Goal: Task Accomplishment & Management: Complete application form

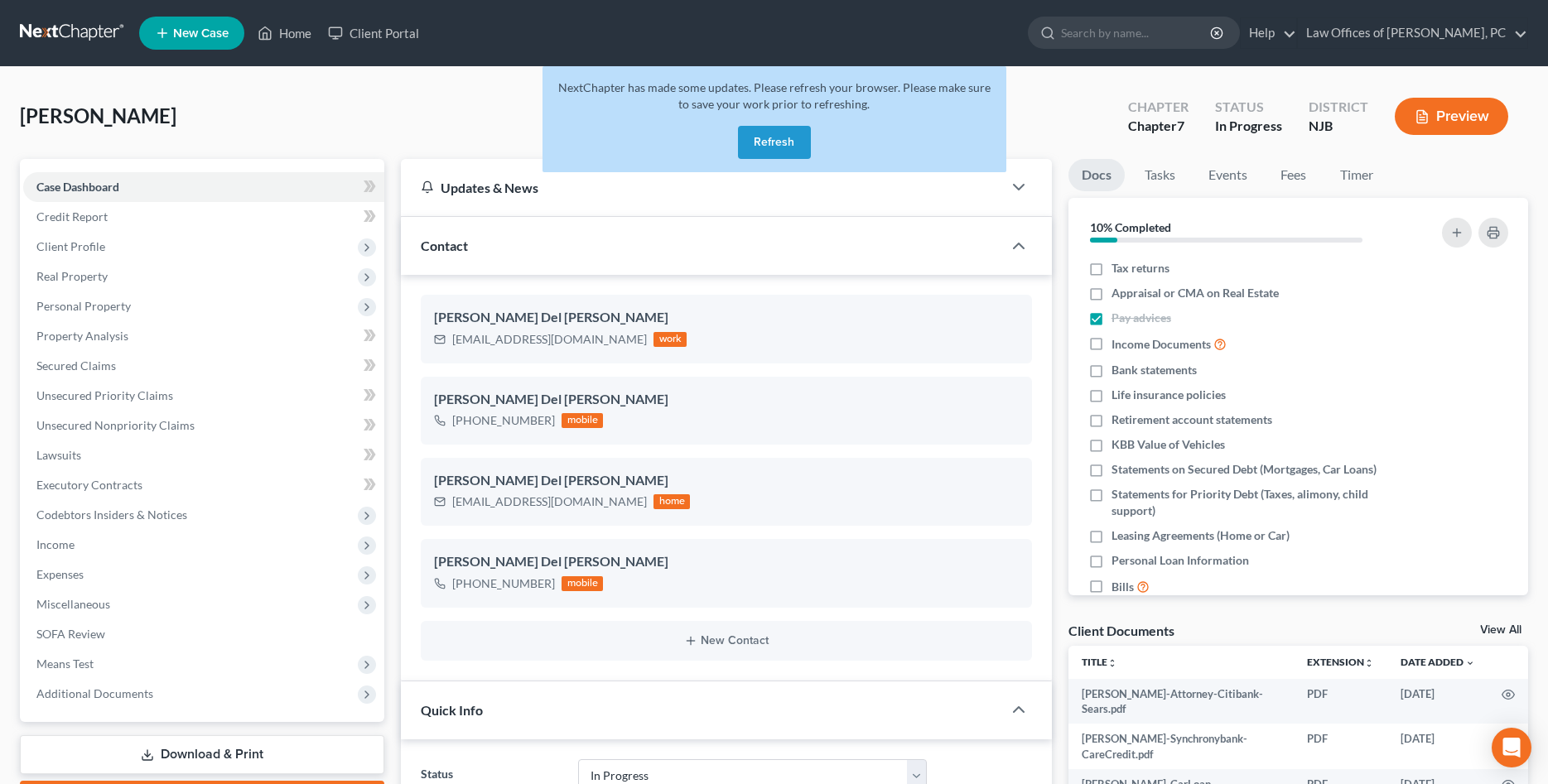
select select "9"
click at [1112, 272] on label "Tax returns" at bounding box center [1140, 268] width 58 height 17
click at [1118, 271] on input "Tax returns" at bounding box center [1123, 266] width 10 height 10
checkbox input "true"
click at [1112, 444] on label "KBB Value of Vehicles" at bounding box center [1168, 444] width 113 height 17
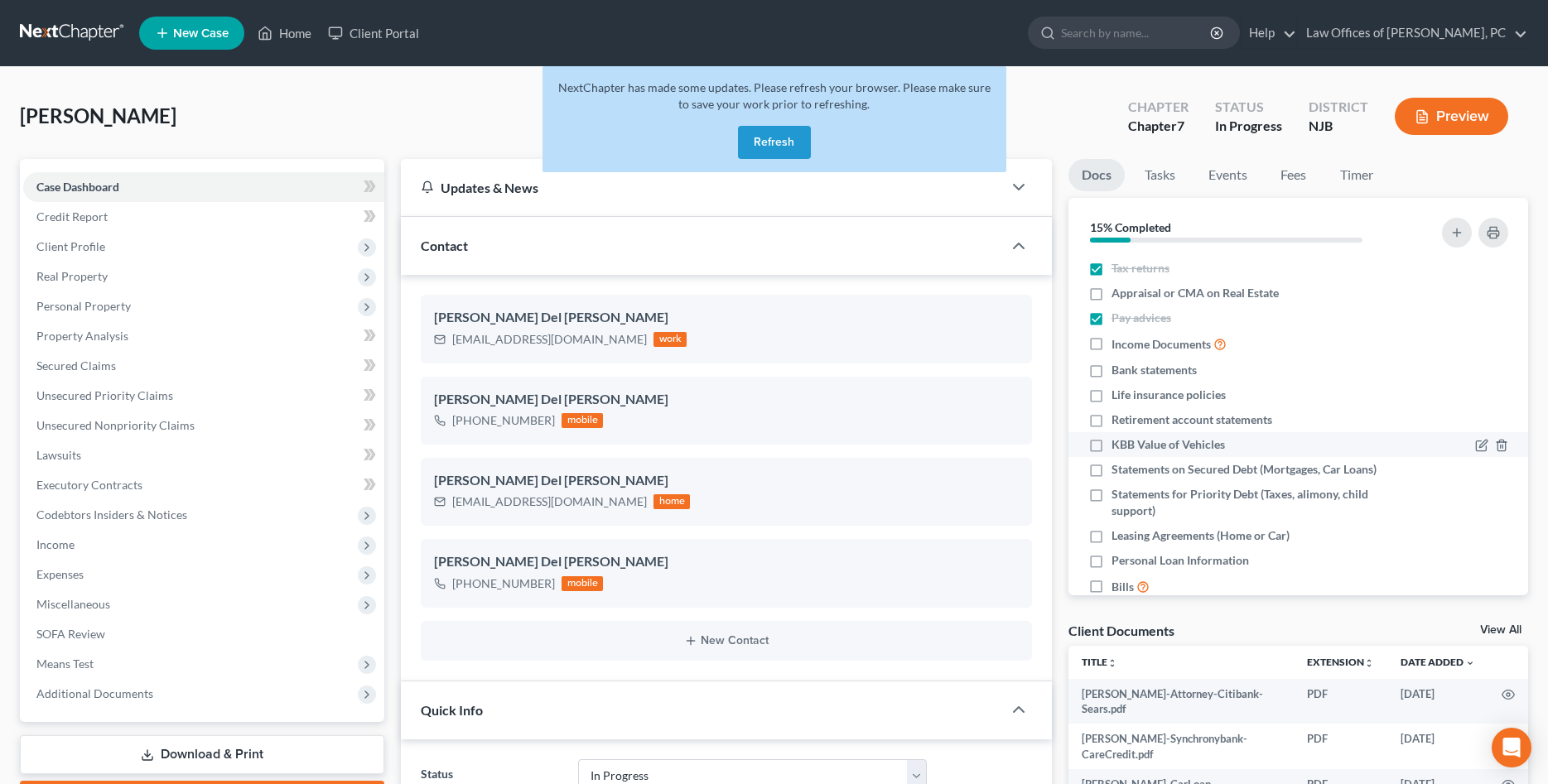
click at [1118, 444] on input "KBB Value of Vehicles" at bounding box center [1123, 442] width 10 height 10
checkbox input "true"
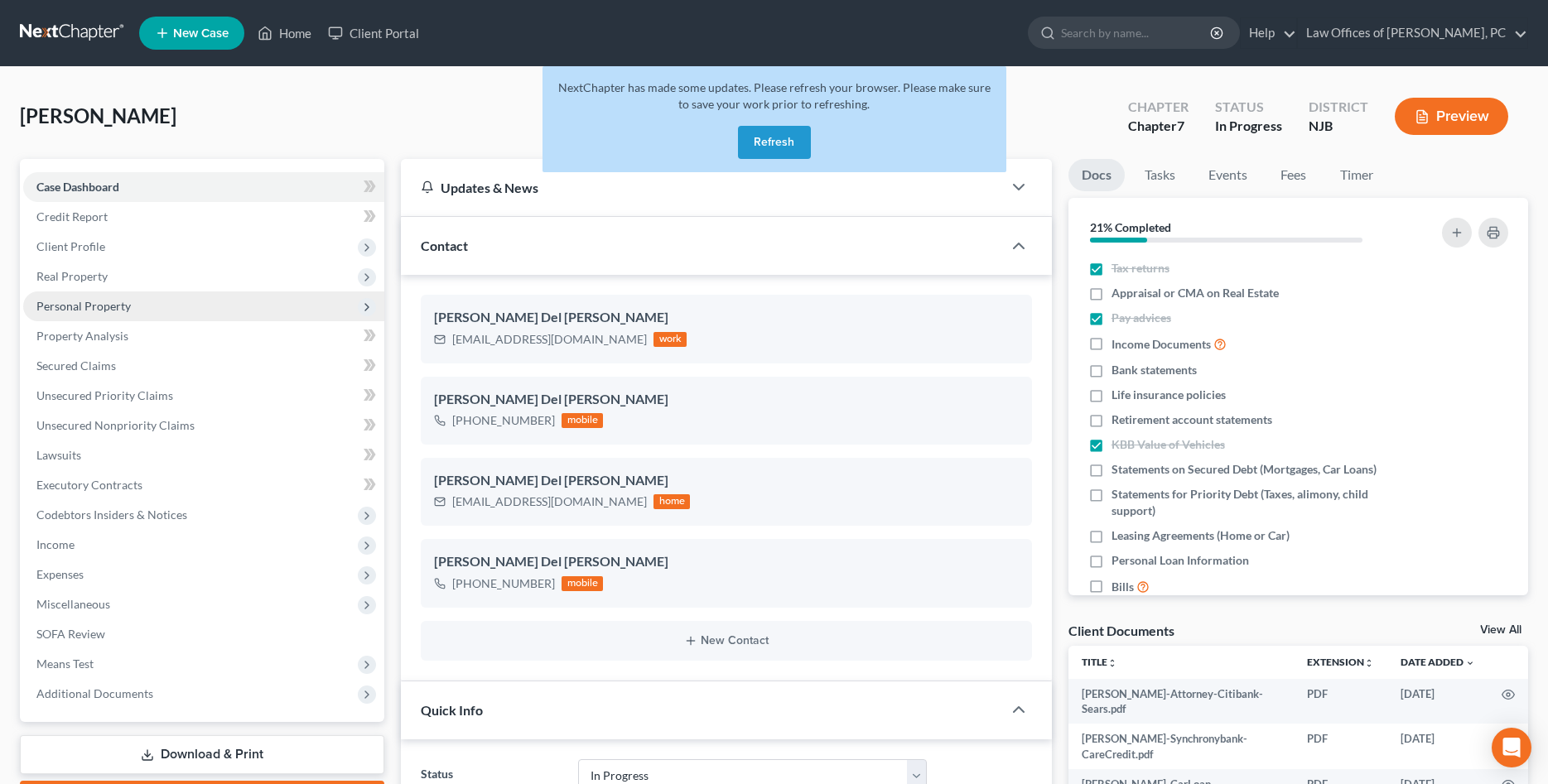
click at [111, 309] on span "Personal Property" at bounding box center [84, 306] width 94 height 14
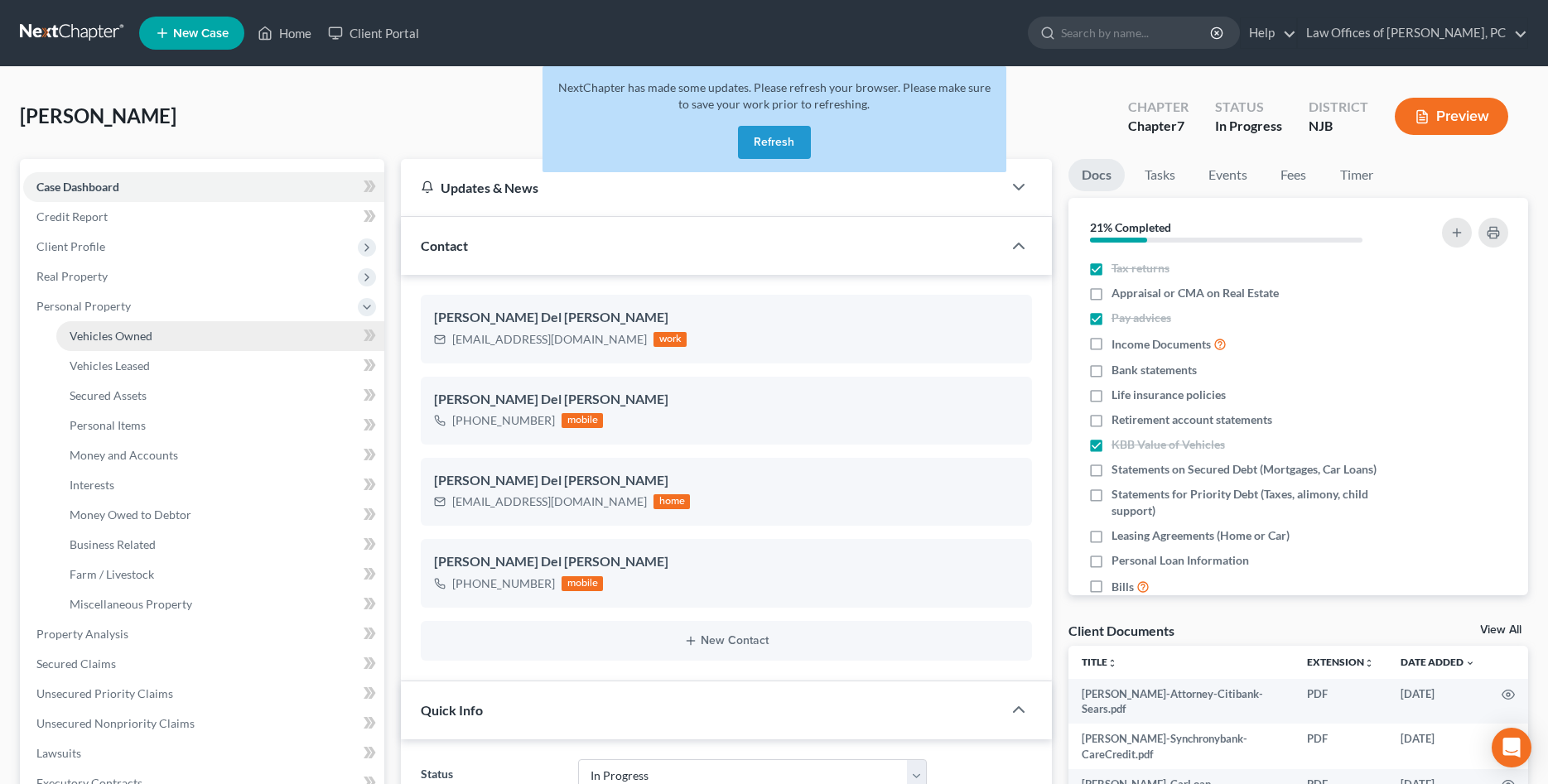
click at [114, 325] on link "Vehicles Owned" at bounding box center [220, 336] width 328 height 30
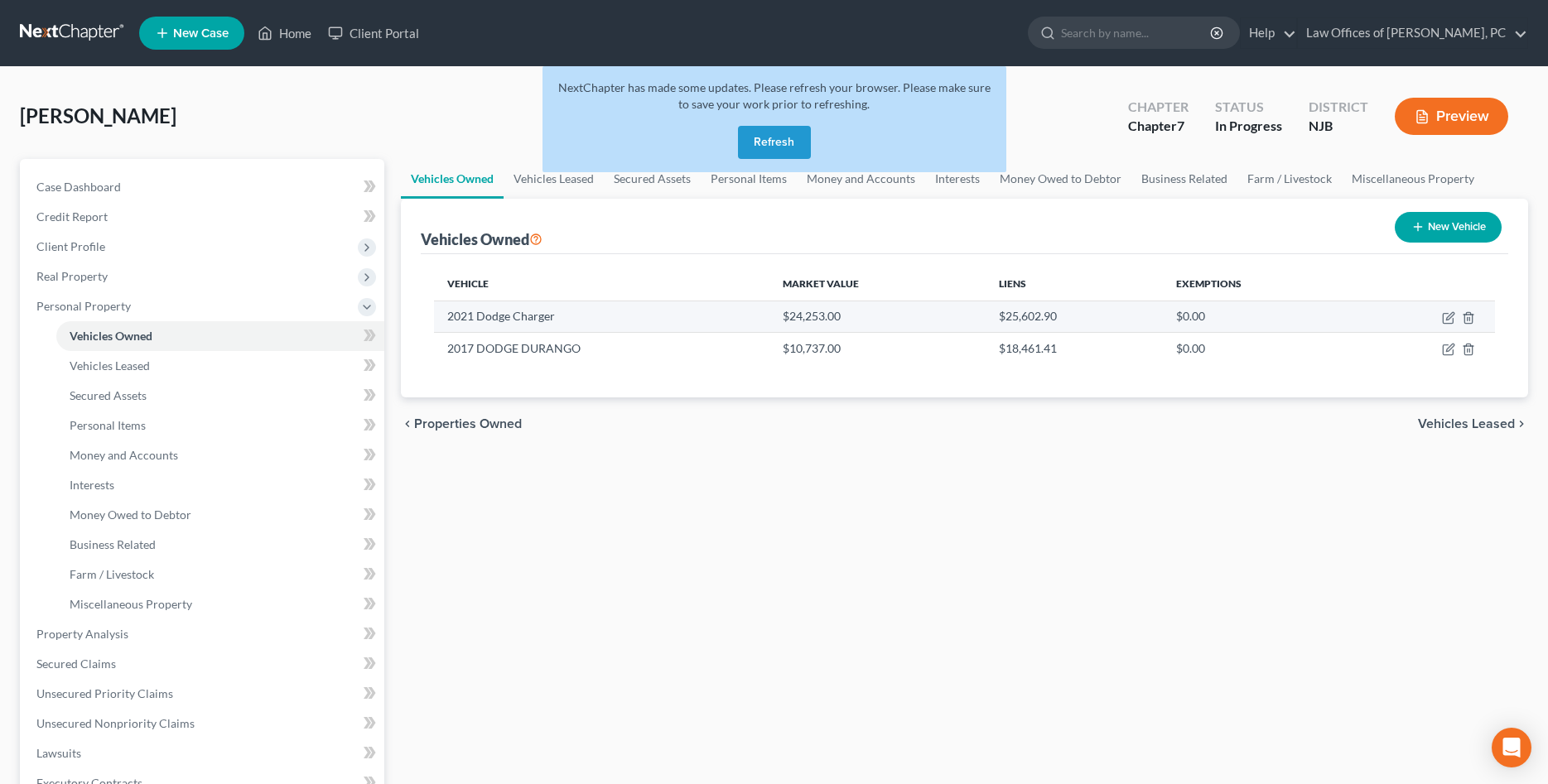
click at [641, 316] on td "2021 Dodge Charger" at bounding box center [601, 316] width 335 height 31
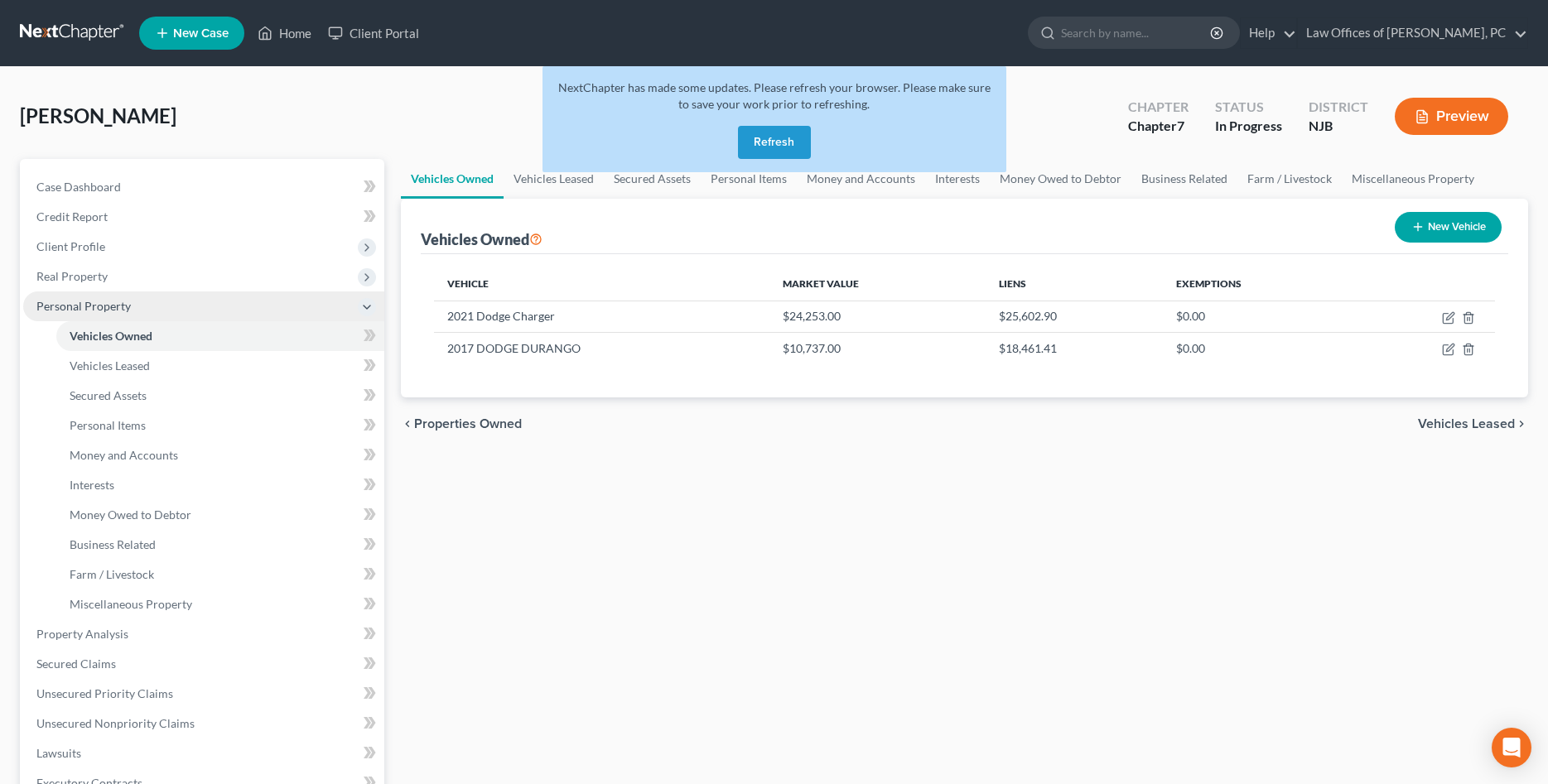
click at [364, 308] on icon at bounding box center [367, 307] width 13 height 13
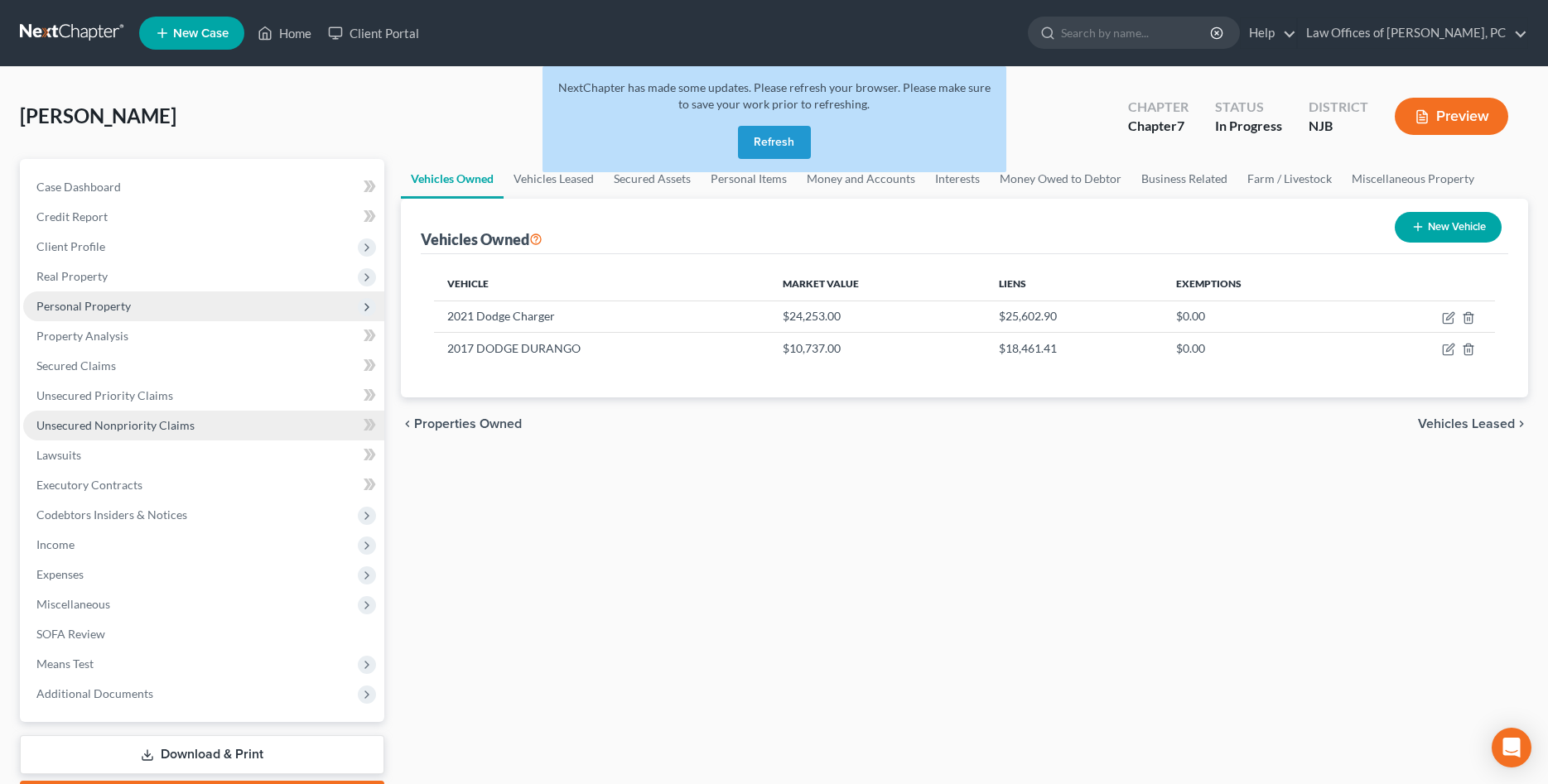
click at [107, 426] on span "Unsecured Nonpriority Claims" at bounding box center [116, 425] width 159 height 14
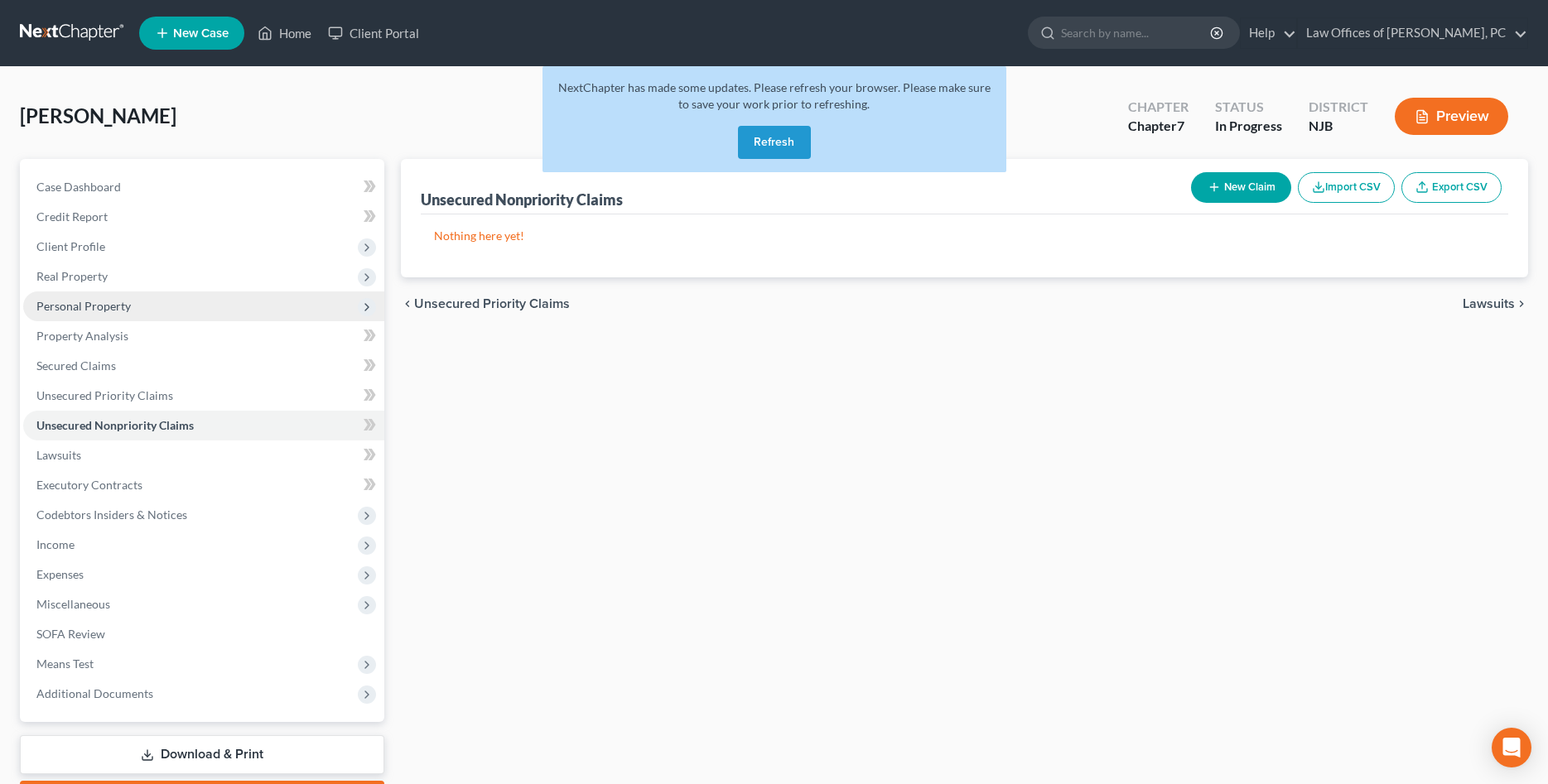
click at [1243, 182] on button "New Claim" at bounding box center [1240, 187] width 100 height 30
select select "0"
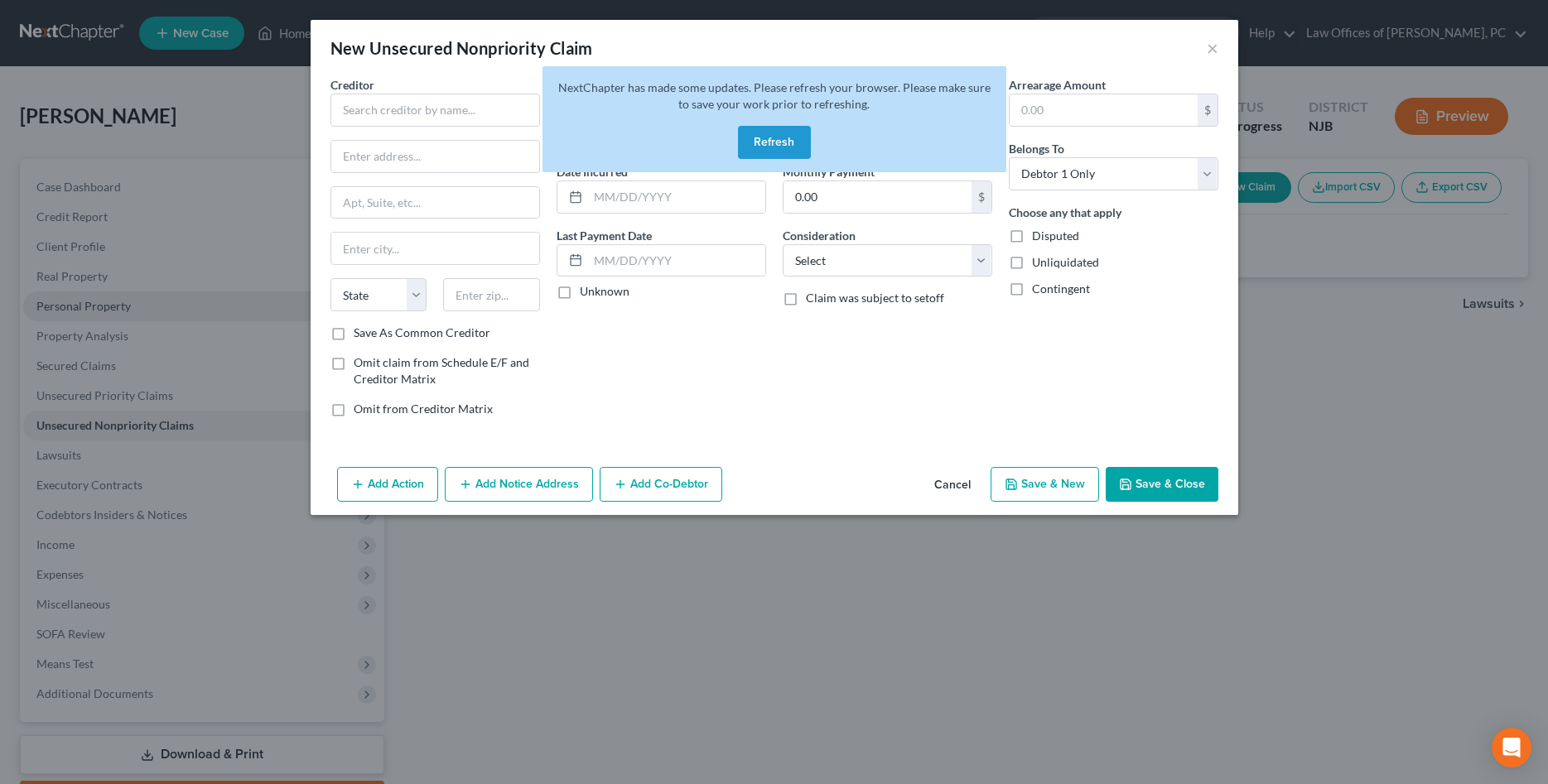
click at [778, 145] on button "Refresh" at bounding box center [774, 142] width 73 height 33
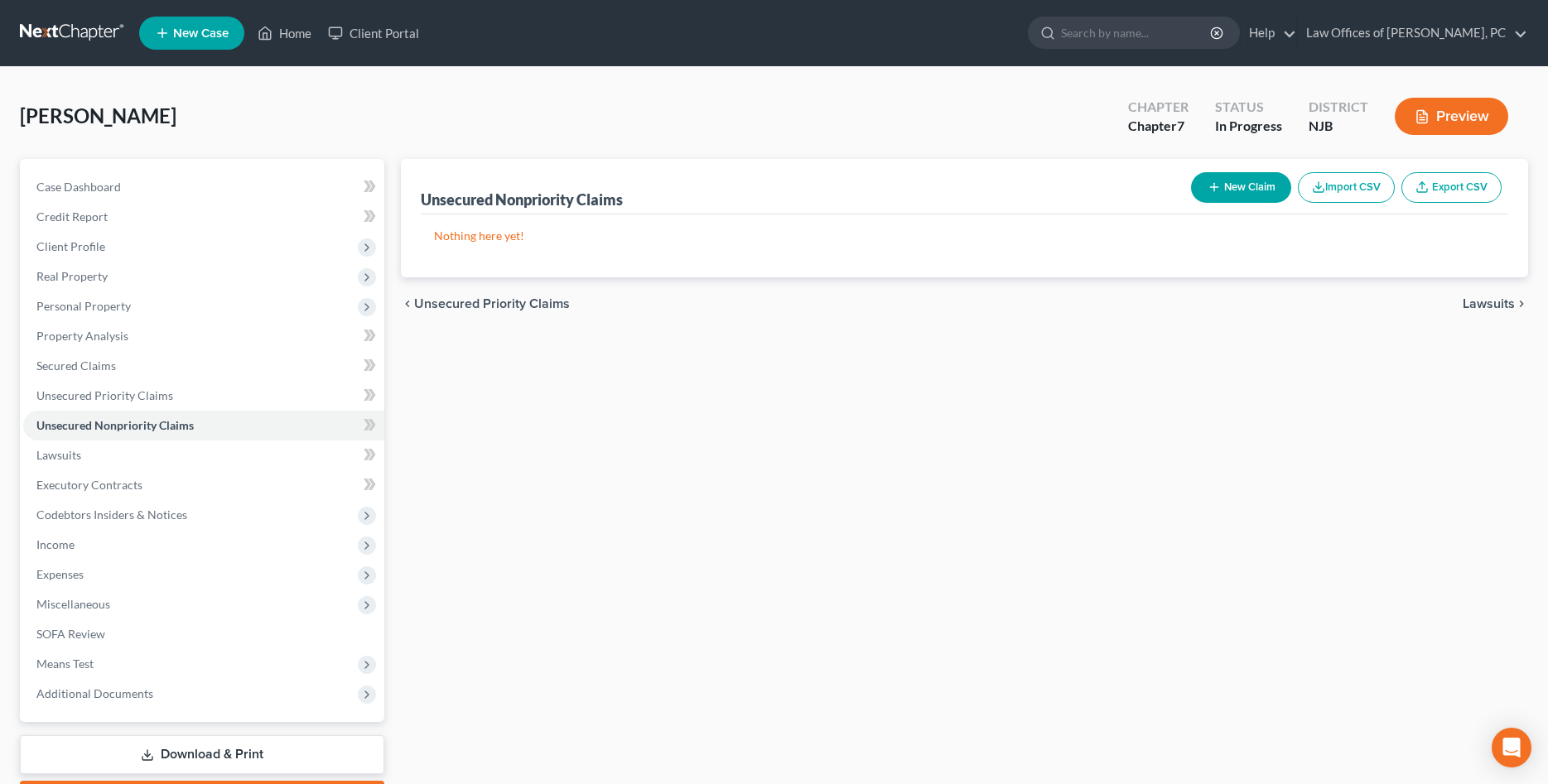
click at [1220, 180] on button "New Claim" at bounding box center [1240, 187] width 100 height 30
select select "0"
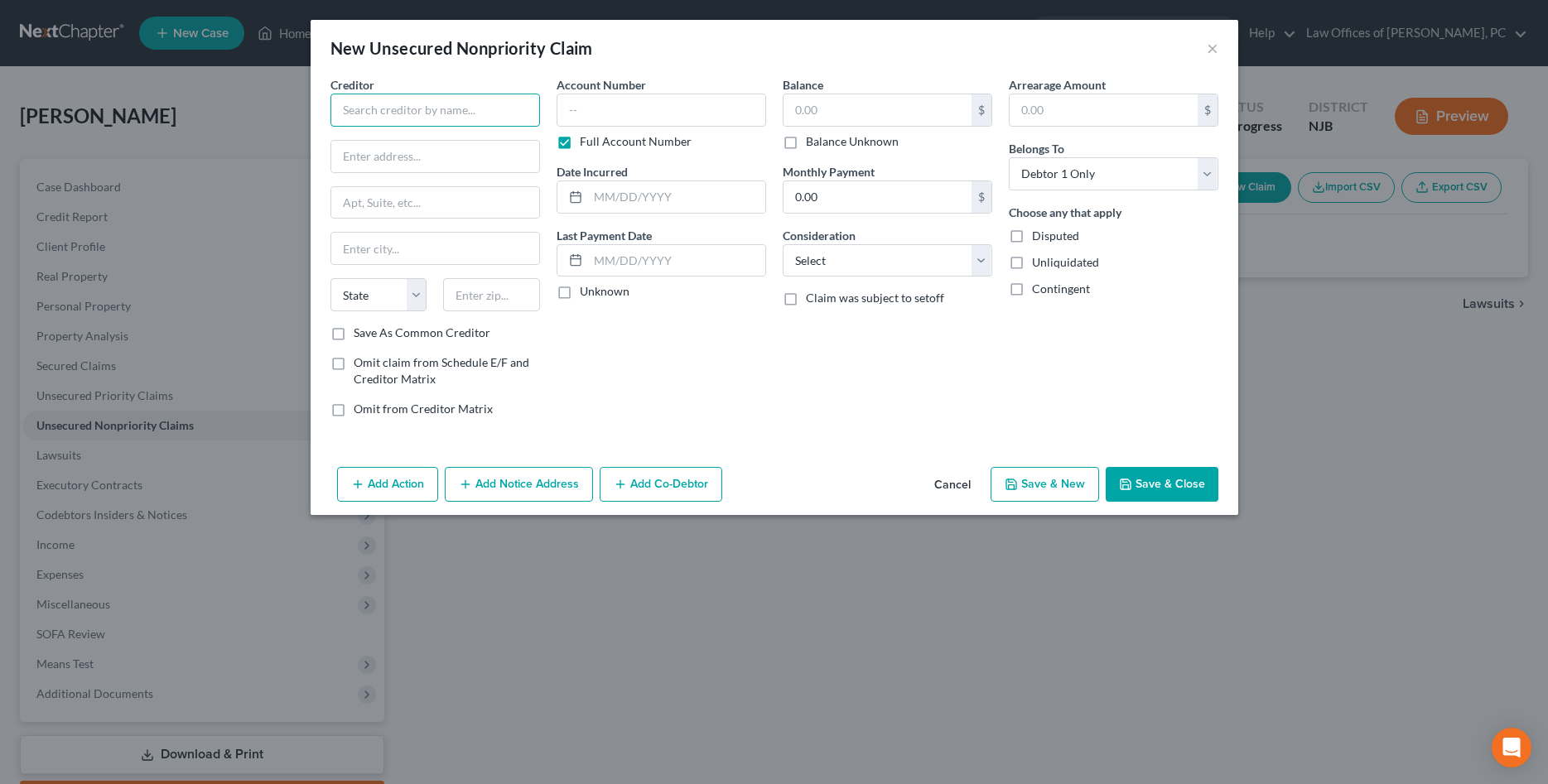
click at [392, 117] on input "text" at bounding box center [435, 110] width 210 height 33
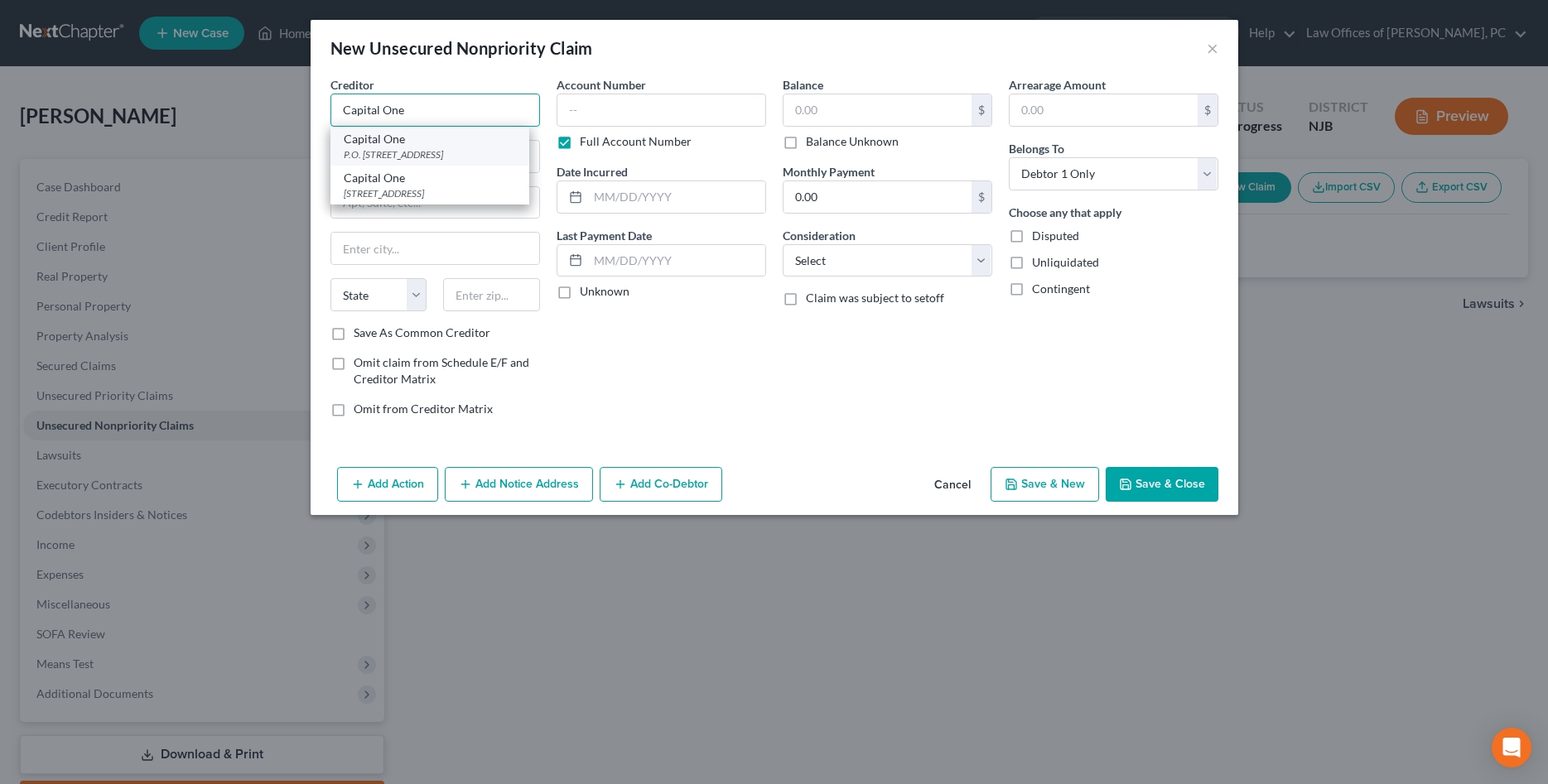
type input "Capital One"
click at [390, 146] on div "Capital One" at bounding box center [430, 139] width 172 height 17
type input "P.O. Box 4069"
type input "[PERSON_NAME] Stream"
select select "14"
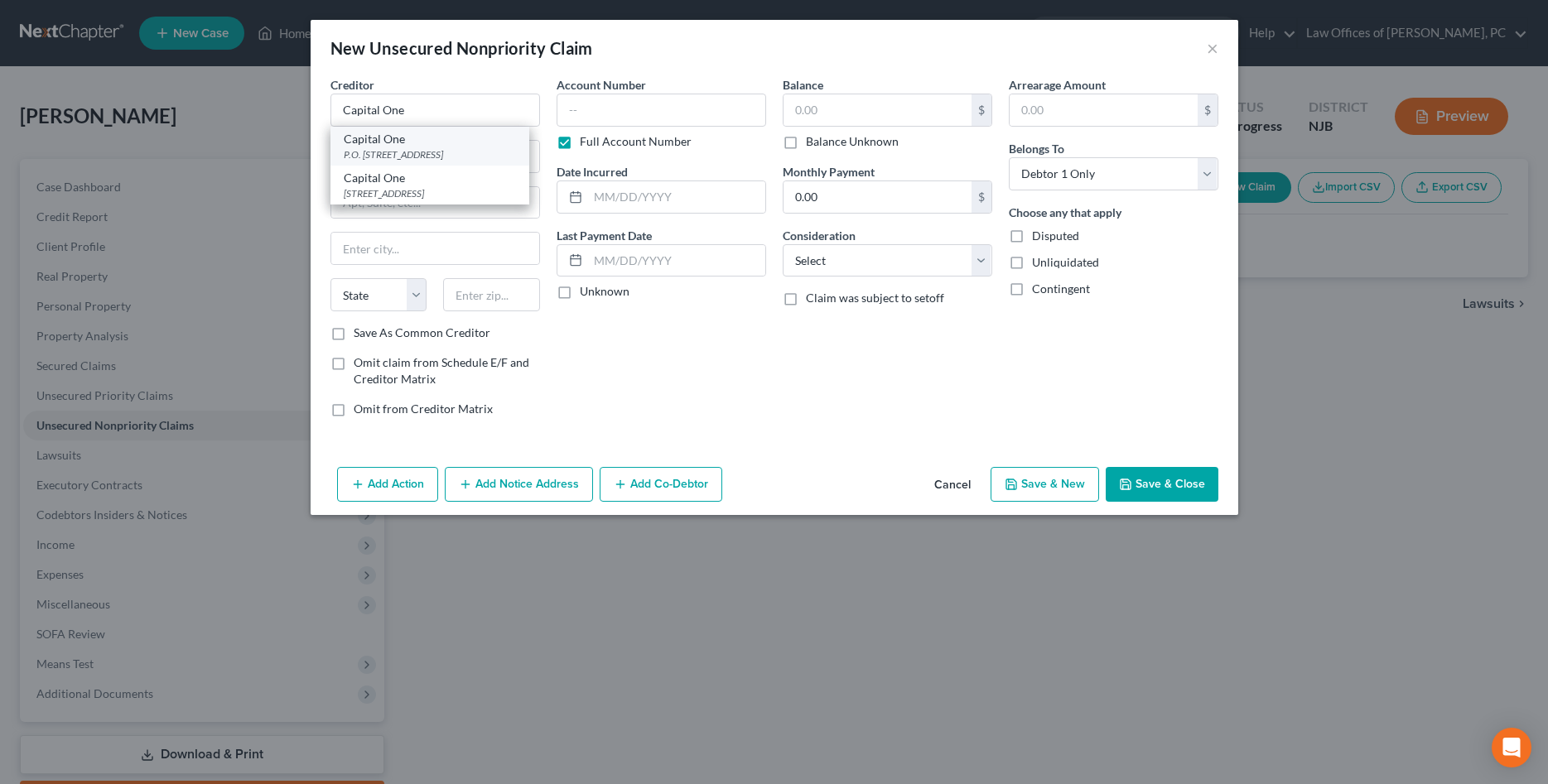
type input "60197-4069"
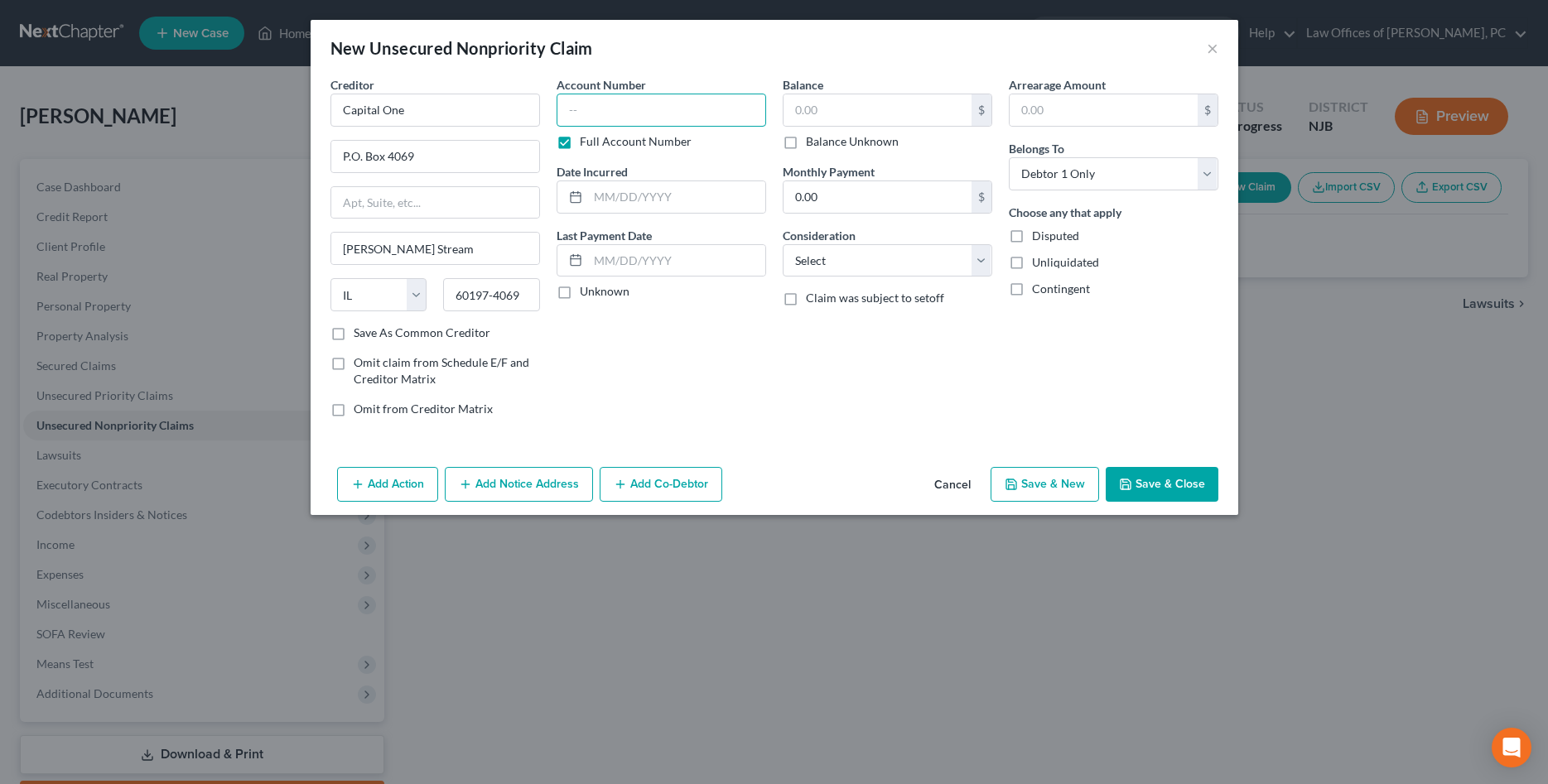
click at [578, 113] on input "text" at bounding box center [661, 110] width 210 height 33
click at [930, 489] on button "Cancel" at bounding box center [952, 485] width 63 height 33
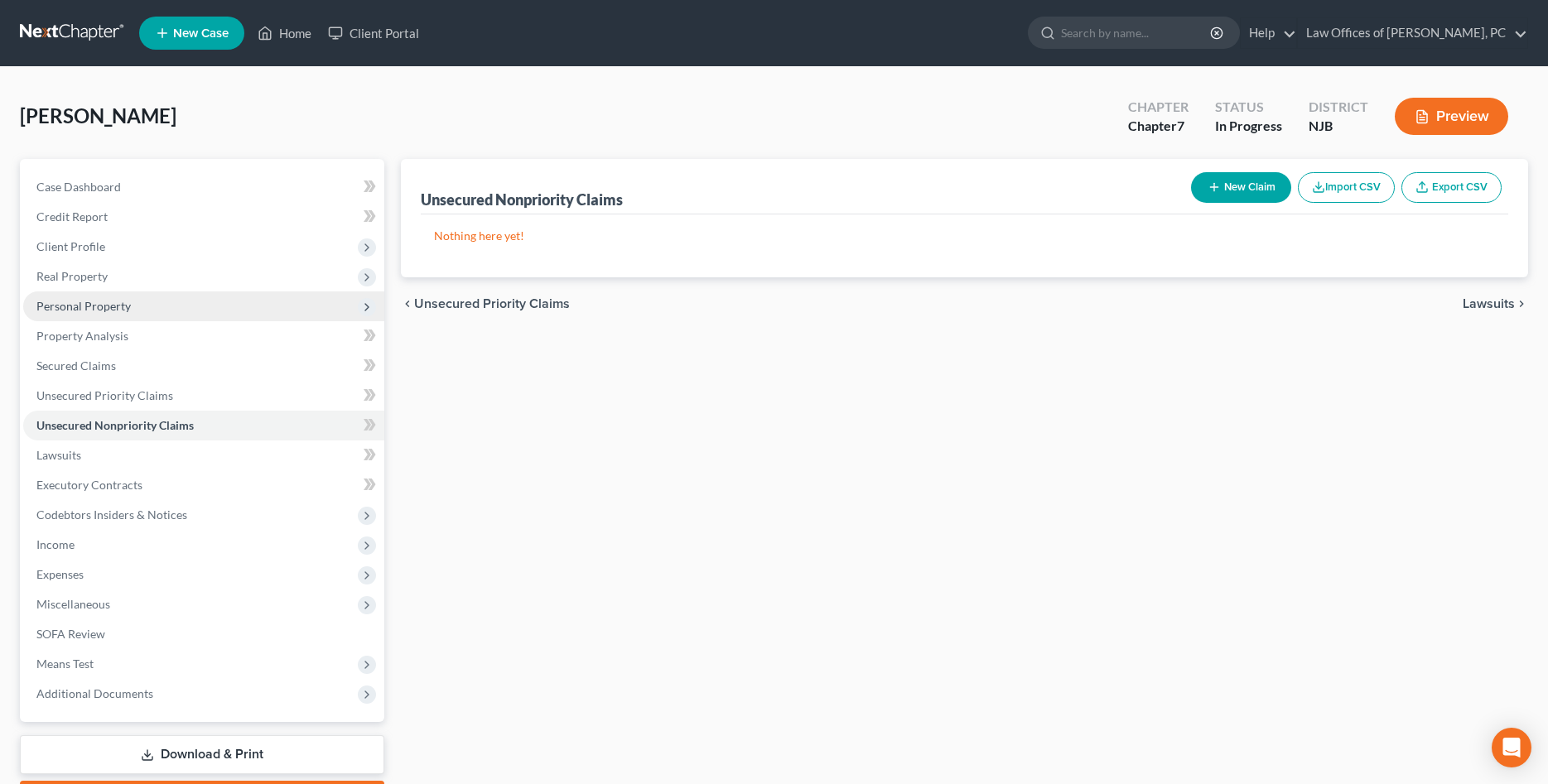
click at [102, 307] on span "Personal Property" at bounding box center [84, 306] width 94 height 14
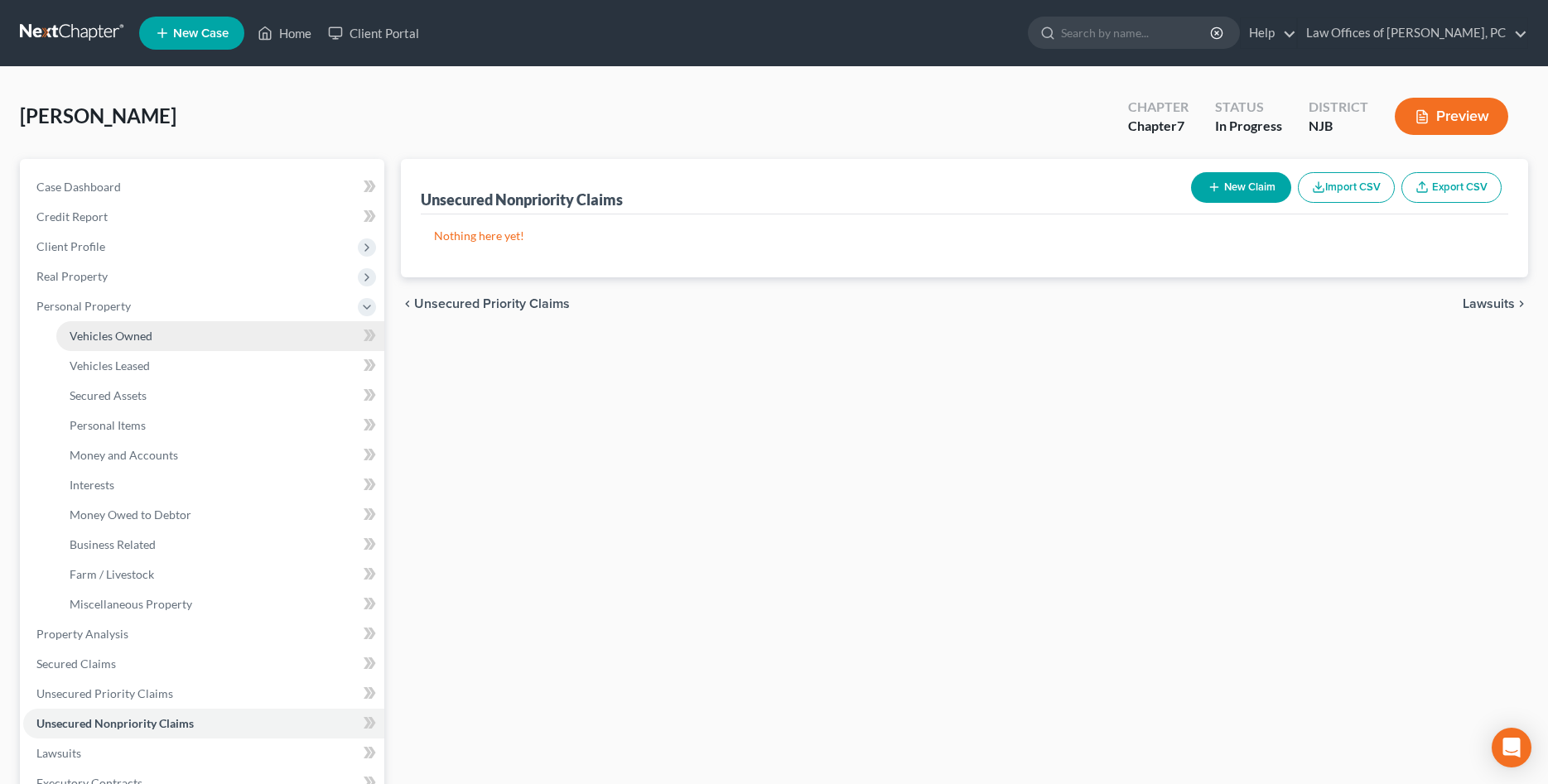
click at [106, 335] on span "Vehicles Owned" at bounding box center [111, 335] width 83 height 14
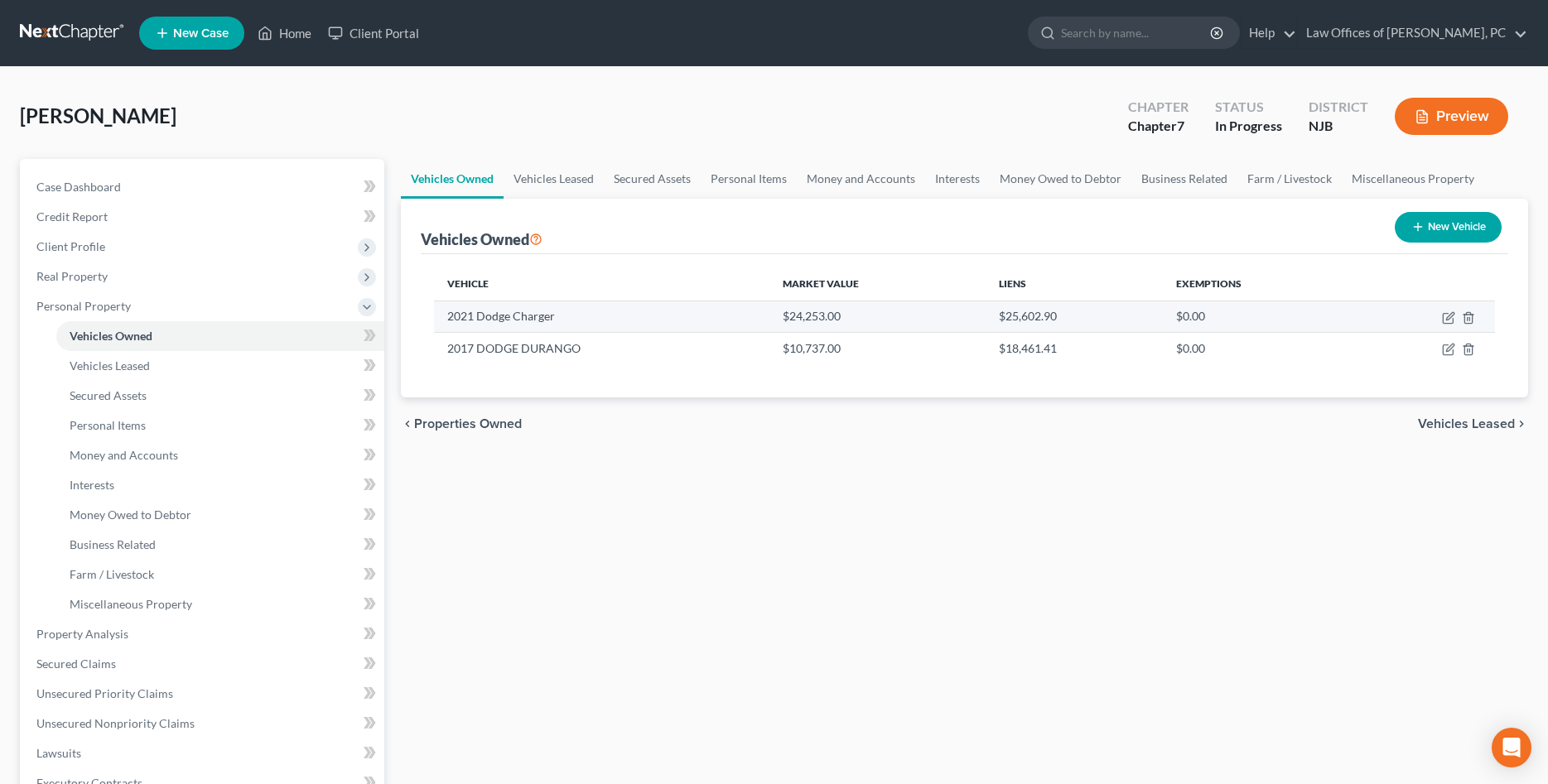
click at [553, 321] on td "2021 Dodge Charger" at bounding box center [601, 316] width 335 height 31
click at [1451, 321] on icon "button" at bounding box center [1448, 317] width 13 height 13
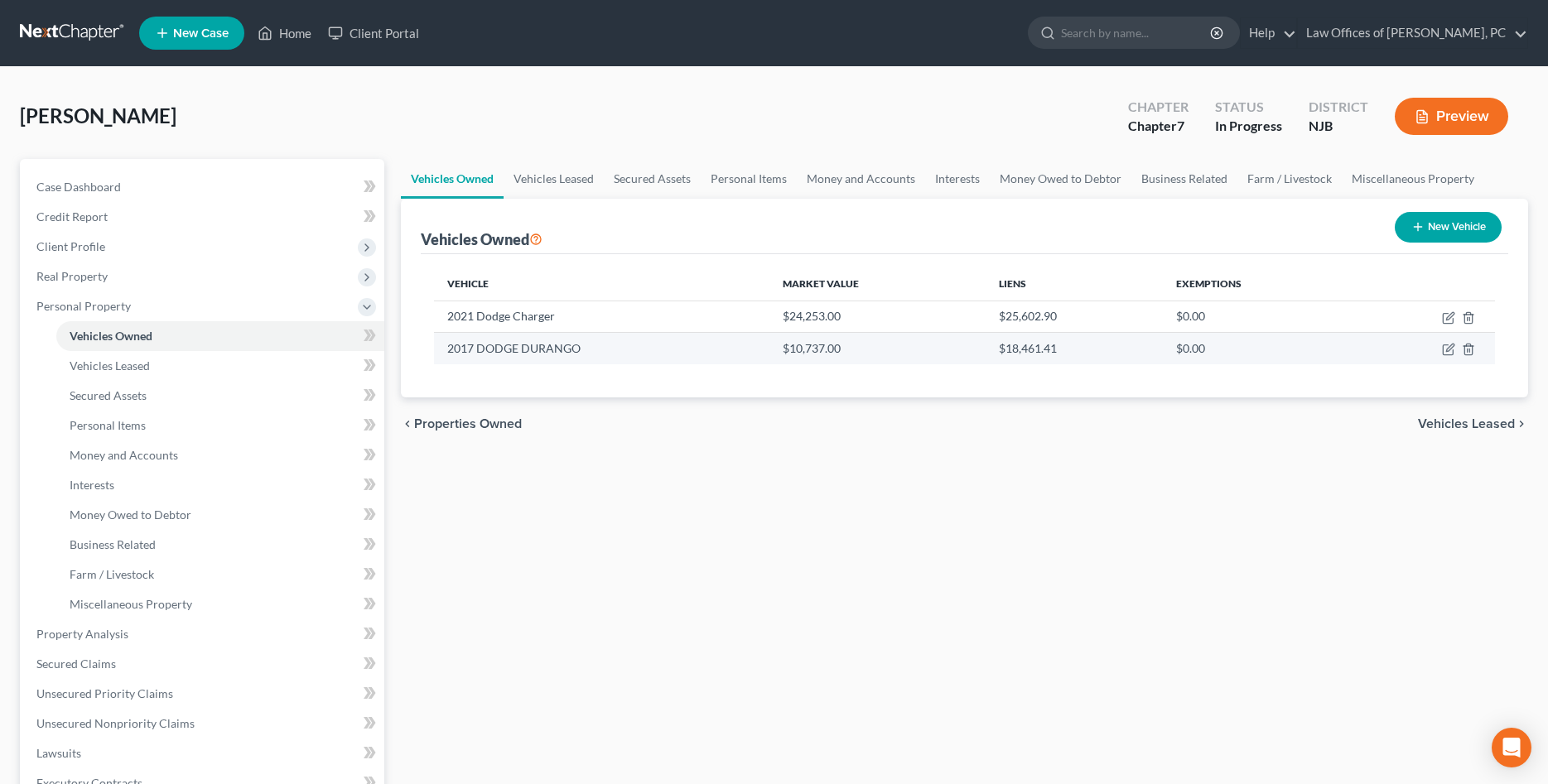
select select "0"
select select "5"
select select "2"
select select "4"
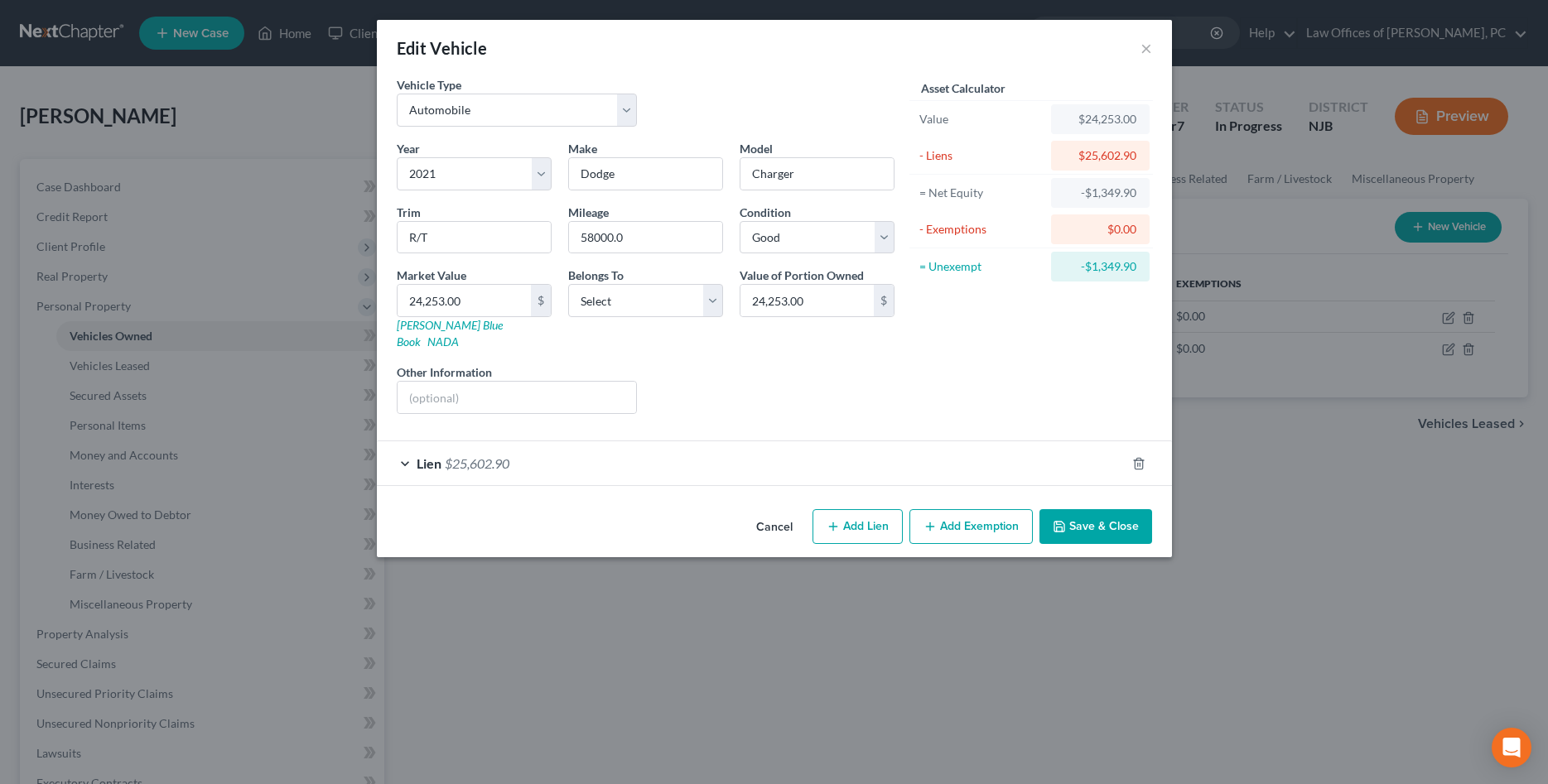
click at [401, 447] on div "Lien $25,602.90" at bounding box center [751, 463] width 748 height 44
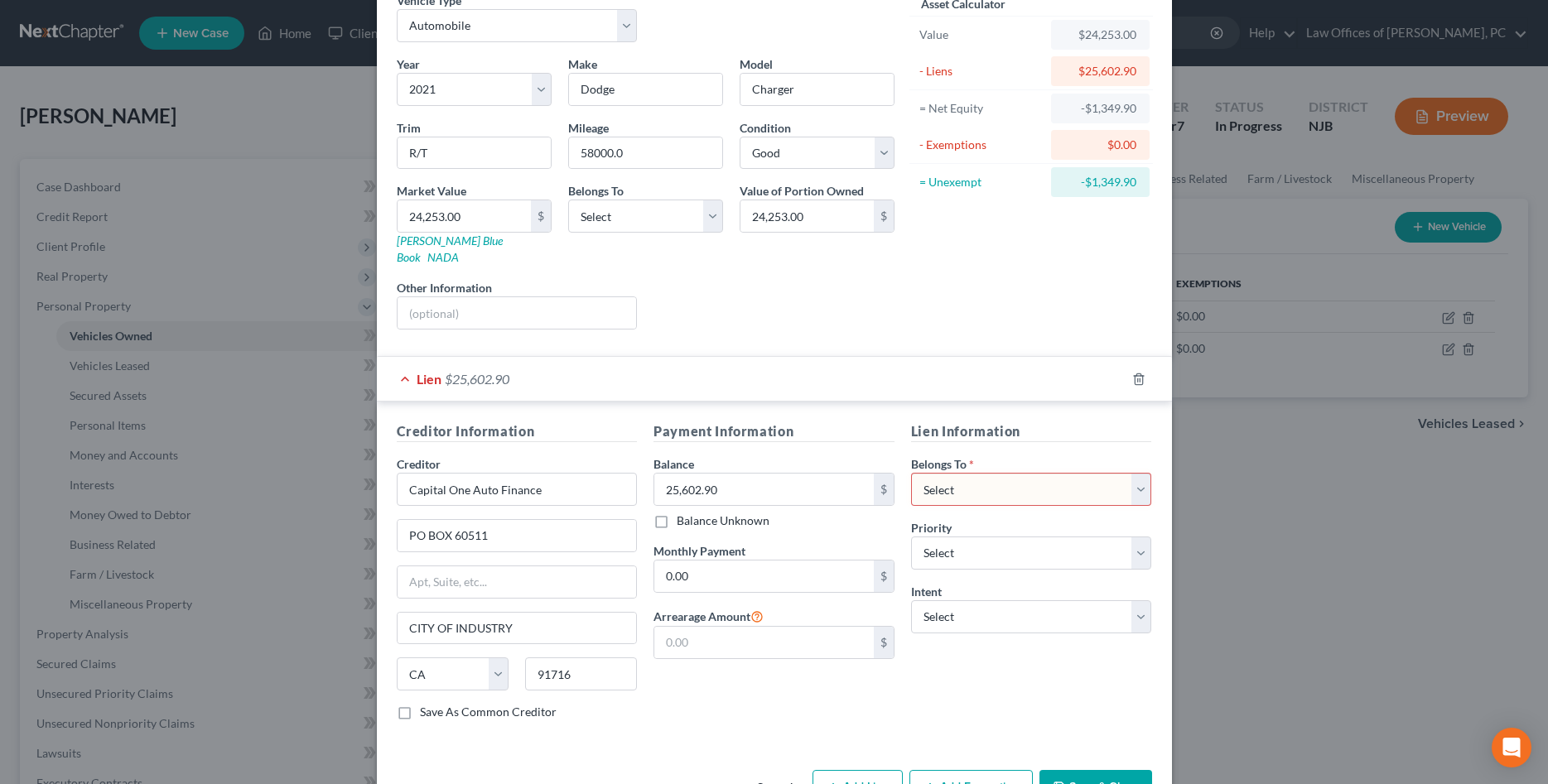
scroll to position [122, 0]
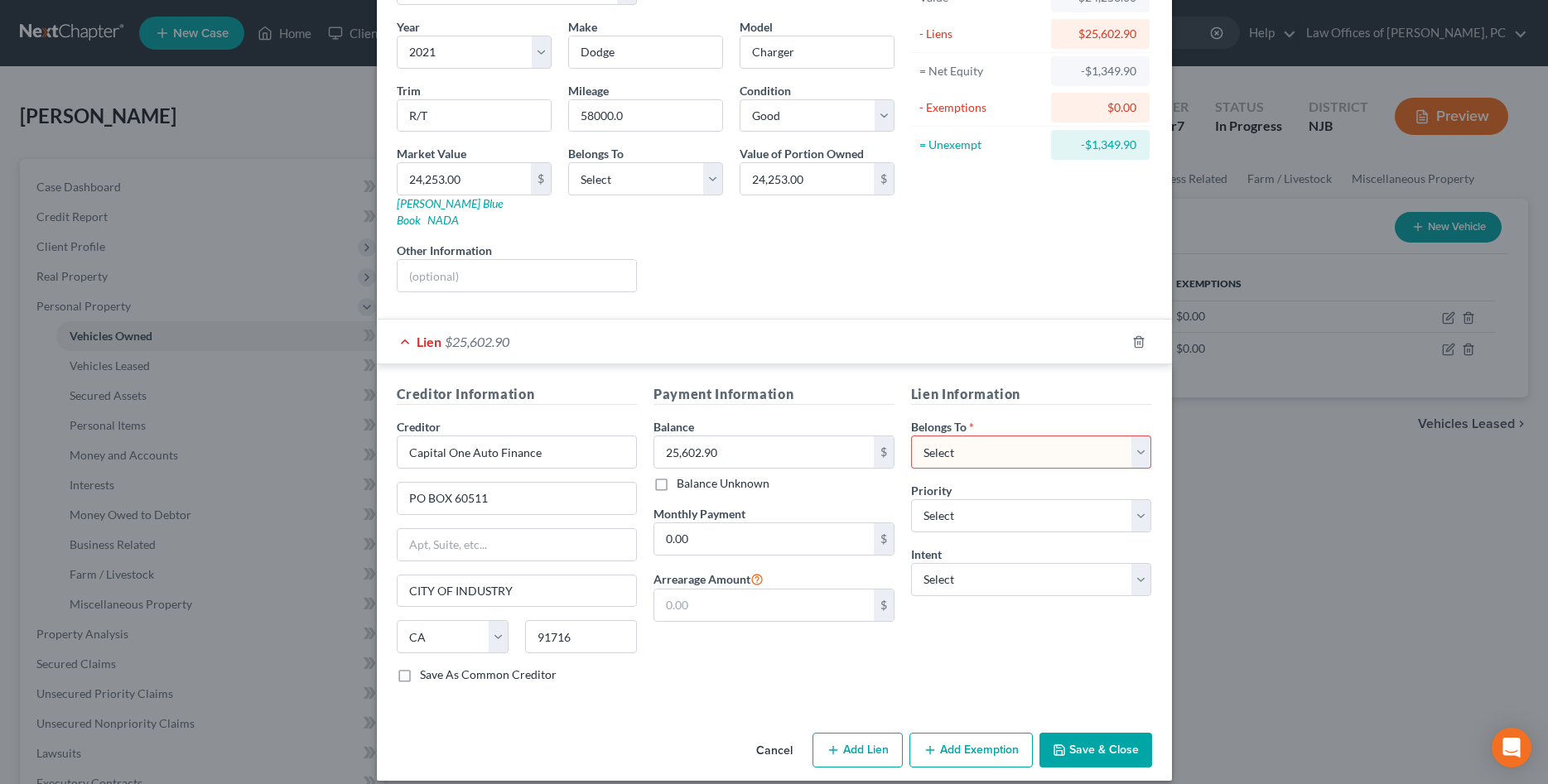
click at [911, 436] on select "Select Debtor 1 Only Debtor 2 Only Debtor 1 And Debtor 2 Only At Least One Of T…" at bounding box center [1031, 452] width 241 height 33
select select "0"
click option "Debtor 1 Only" at bounding box center [0, 0] width 0 height 0
click at [911, 499] on select "Select 1st 2nd 3rd 4th 5th 6th 7th 8th 9th 10th 11th 12th 13th 14th 15th 16th 1…" at bounding box center [1031, 516] width 241 height 33
click at [1066, 499] on select "Select 1st 2nd 3rd 4th 5th 6th 7th 8th 9th 10th 11th 12th 13th 14th 15th 16th 1…" at bounding box center [1031, 516] width 241 height 33
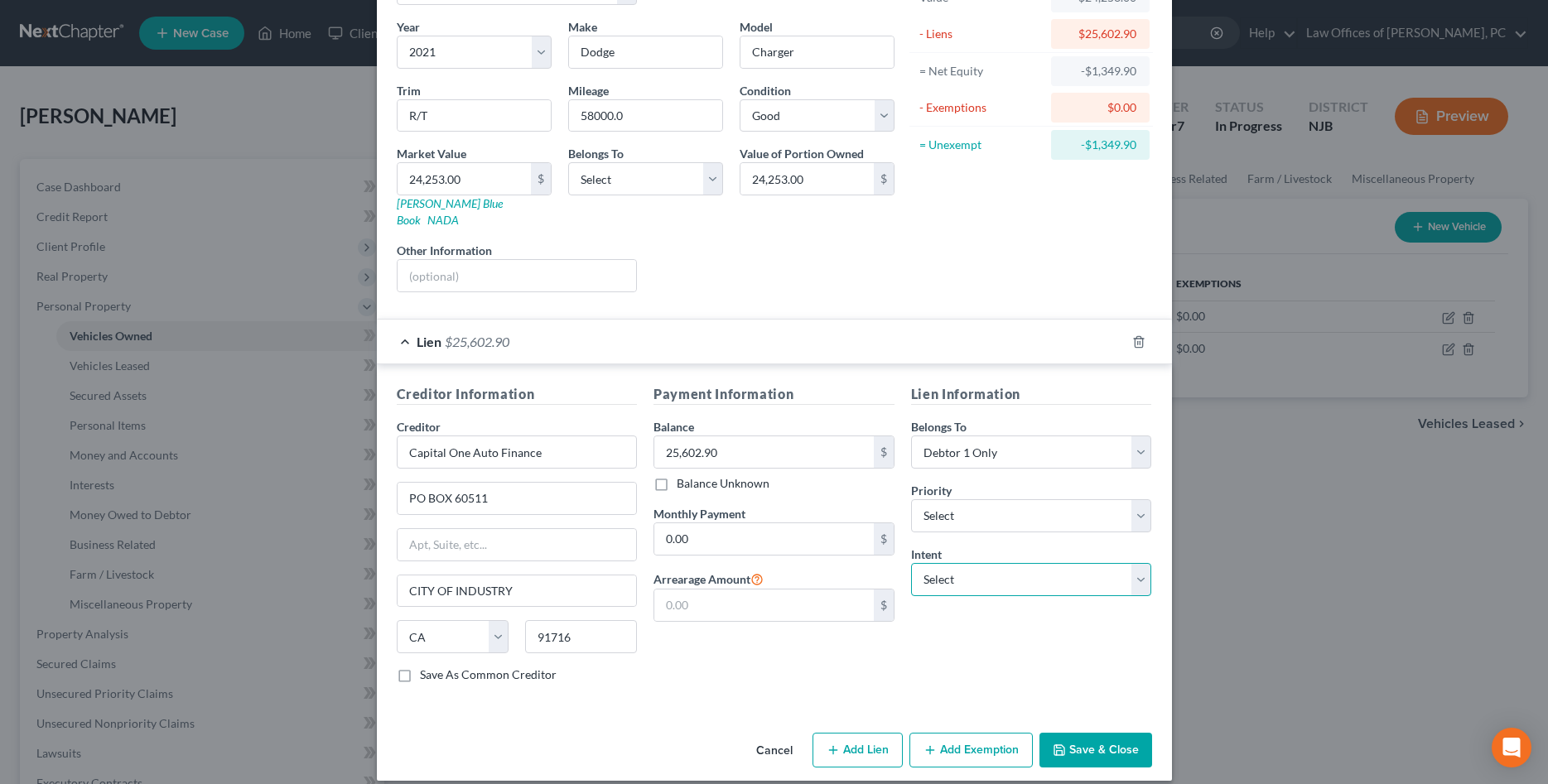
click at [911, 563] on select "Select Surrender Redeem Reaffirm Avoid Other" at bounding box center [1031, 579] width 241 height 33
click at [882, 645] on div "Payment Information Balance 25,602.90 $ Balance Unknown Balance Undetermined 25…" at bounding box center [774, 540] width 258 height 312
click at [1081, 735] on button "Save & Close" at bounding box center [1095, 750] width 112 height 35
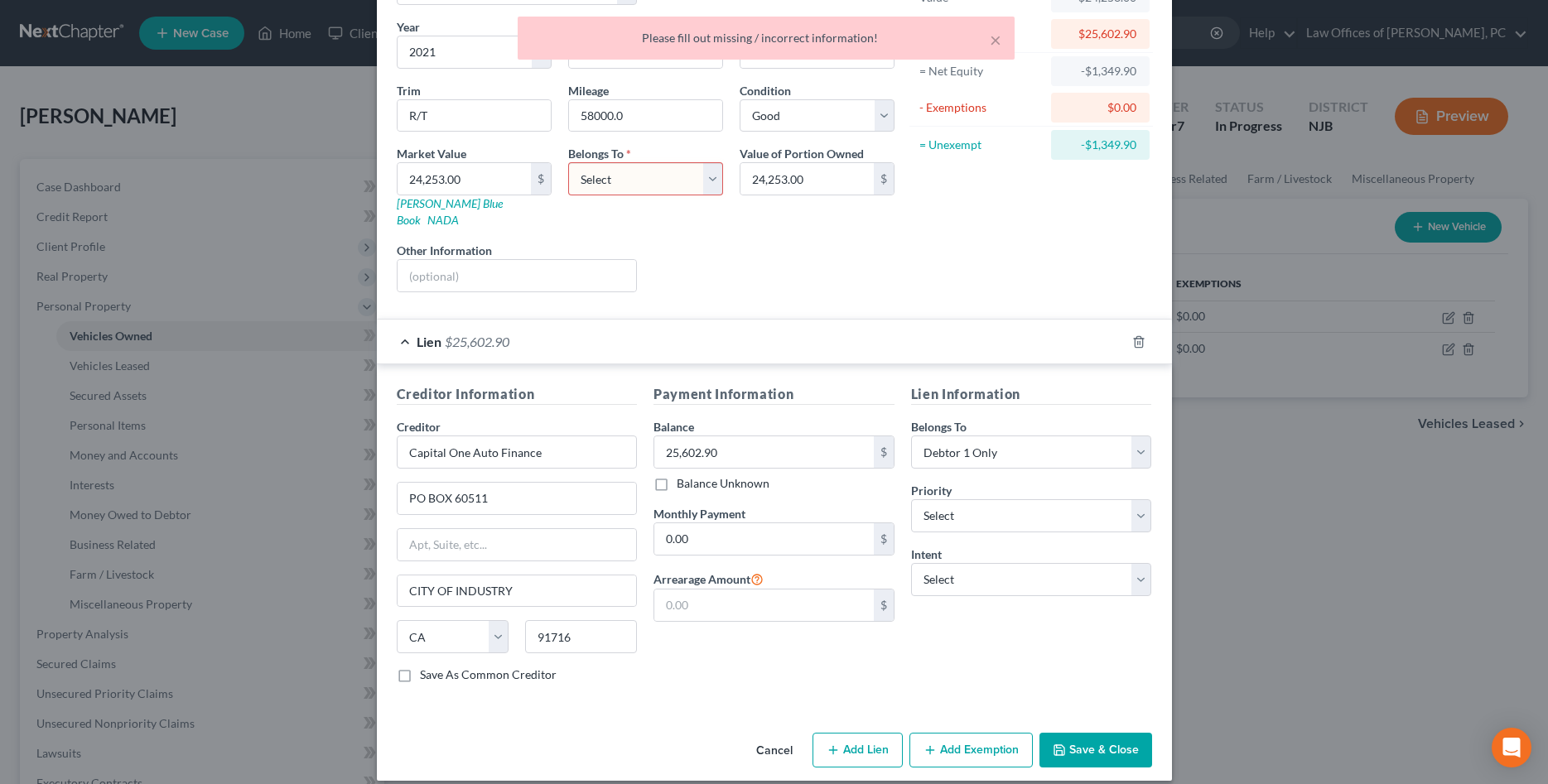
click at [568, 162] on select "Select Debtor 1 Only Debtor 2 Only Debtor 1 And Debtor 2 Only At Least One Of T…" at bounding box center [646, 179] width 155 height 33
select select "0"
click option "Debtor 1 Only" at bounding box center [0, 0] width 0 height 0
click at [1084, 742] on button "Save & Close" at bounding box center [1095, 750] width 112 height 35
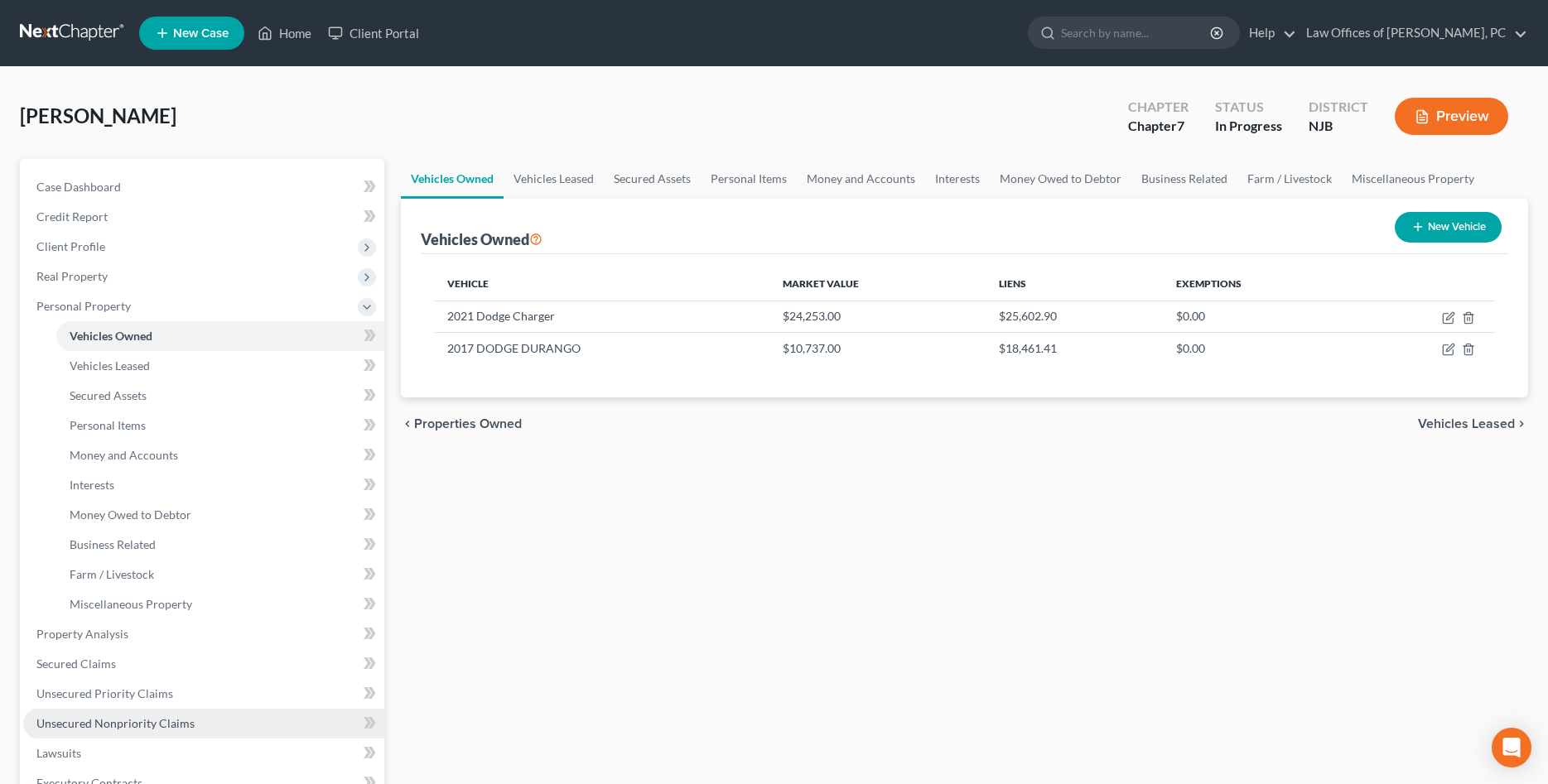
click at [139, 720] on span "Unsecured Nonpriority Claims" at bounding box center [116, 723] width 159 height 14
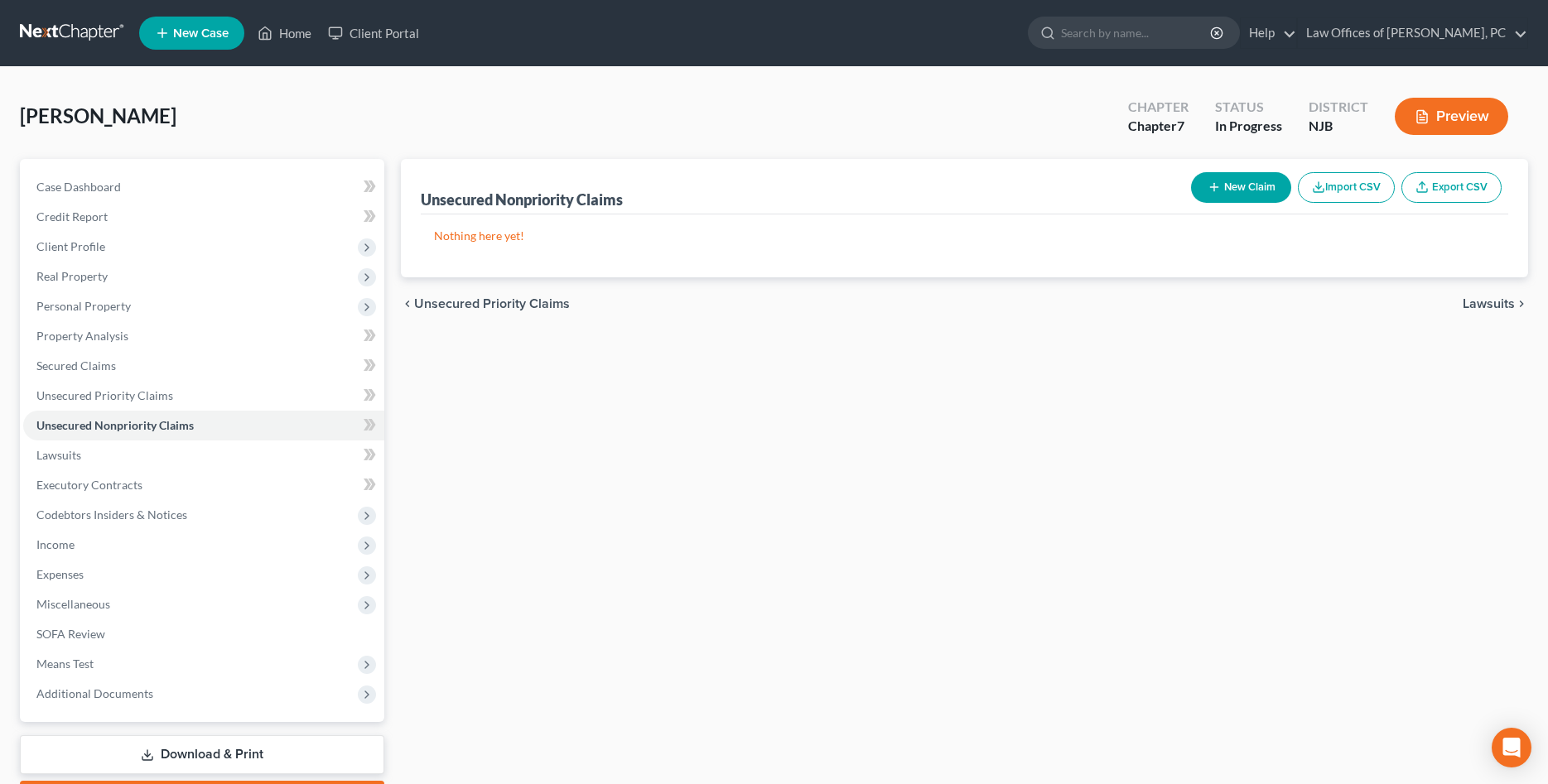
click at [1250, 184] on button "New Claim" at bounding box center [1240, 187] width 100 height 30
select select "0"
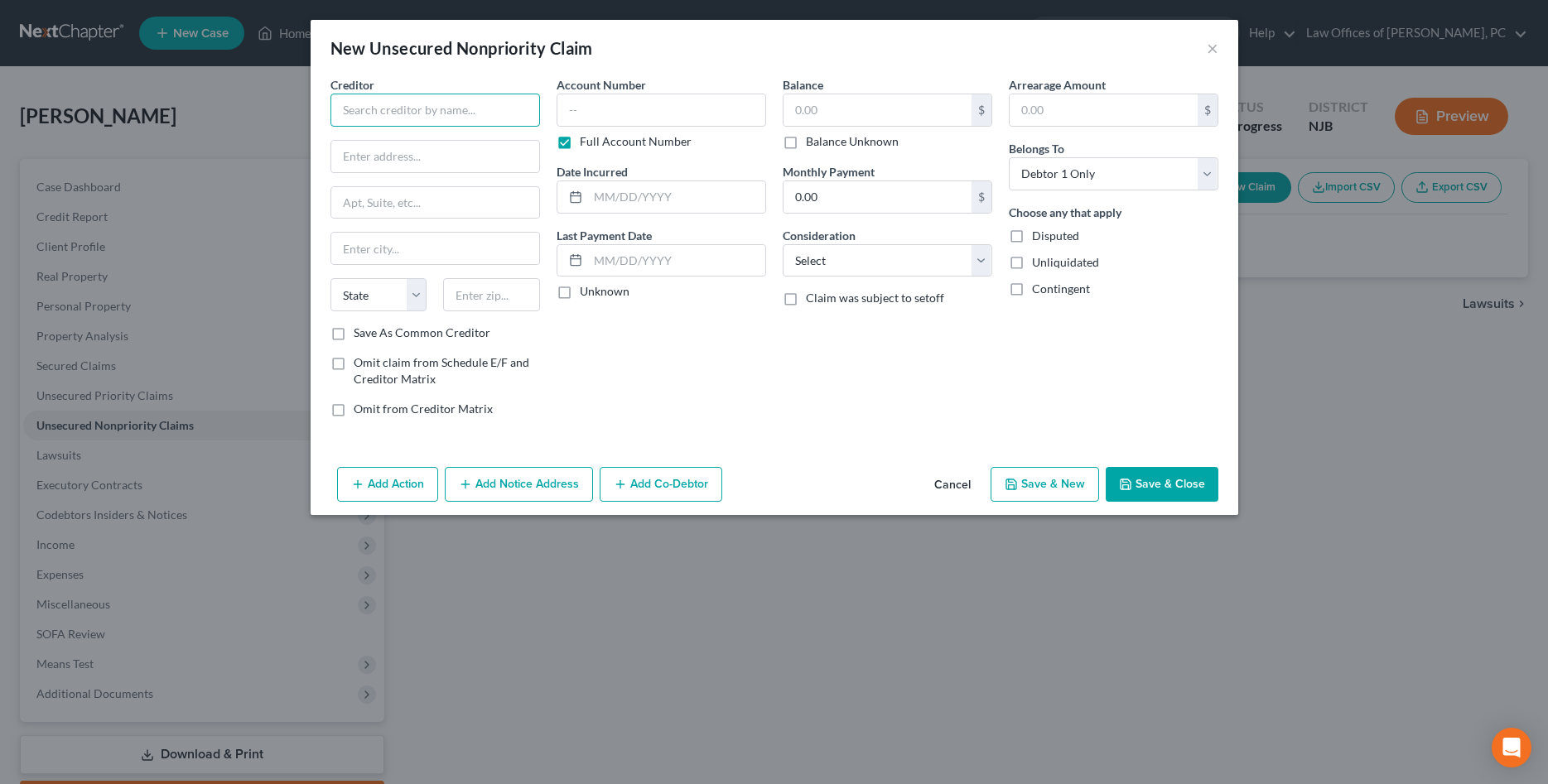
click at [400, 112] on input "text" at bounding box center [435, 110] width 210 height 33
click at [437, 143] on div "Client Services Inc" at bounding box center [440, 139] width 192 height 17
type input "Client Services Inc"
type input "PO Box 1586"
type input "Saint Peters"
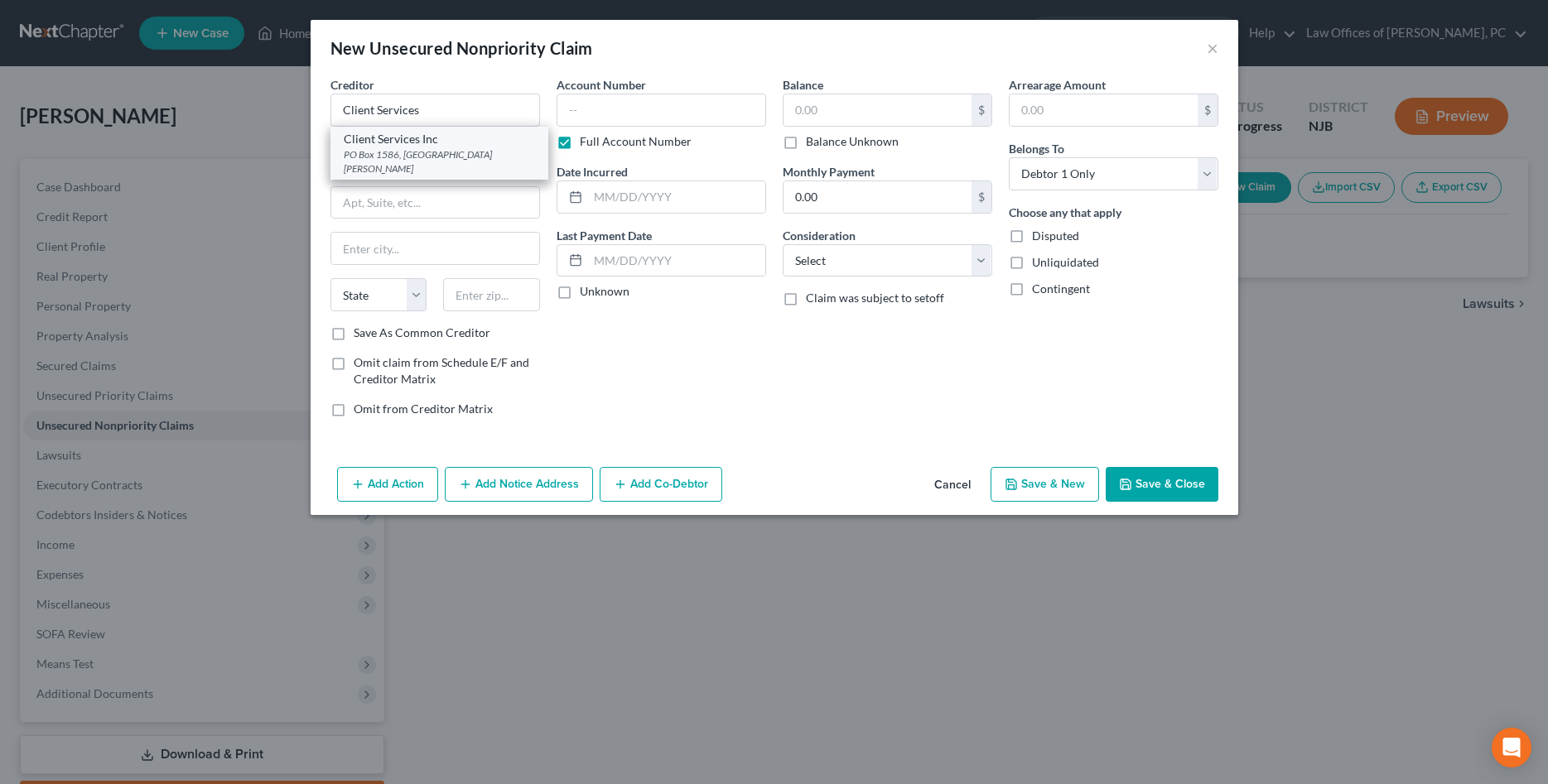
select select "26"
type input "63376"
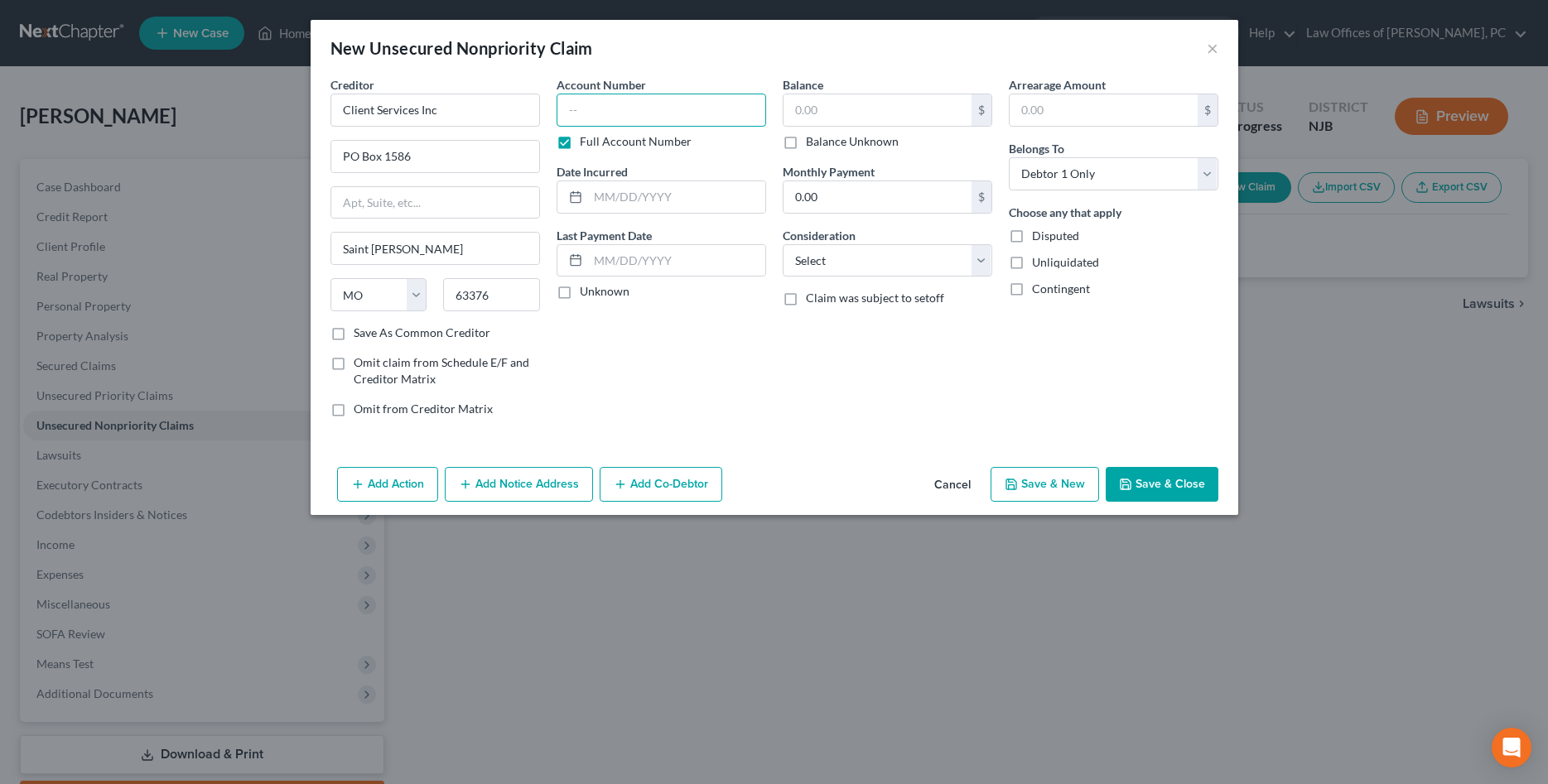
click at [573, 112] on input "text" at bounding box center [661, 110] width 210 height 33
type input "9219"
click at [828, 109] on input "text" at bounding box center [877, 110] width 188 height 31
type input "1,874.56"
click at [1009, 158] on select "Select Debtor 1 Only Debtor 2 Only Debtor 1 And Debtor 2 Only At Least One Of T…" at bounding box center [1113, 174] width 210 height 33
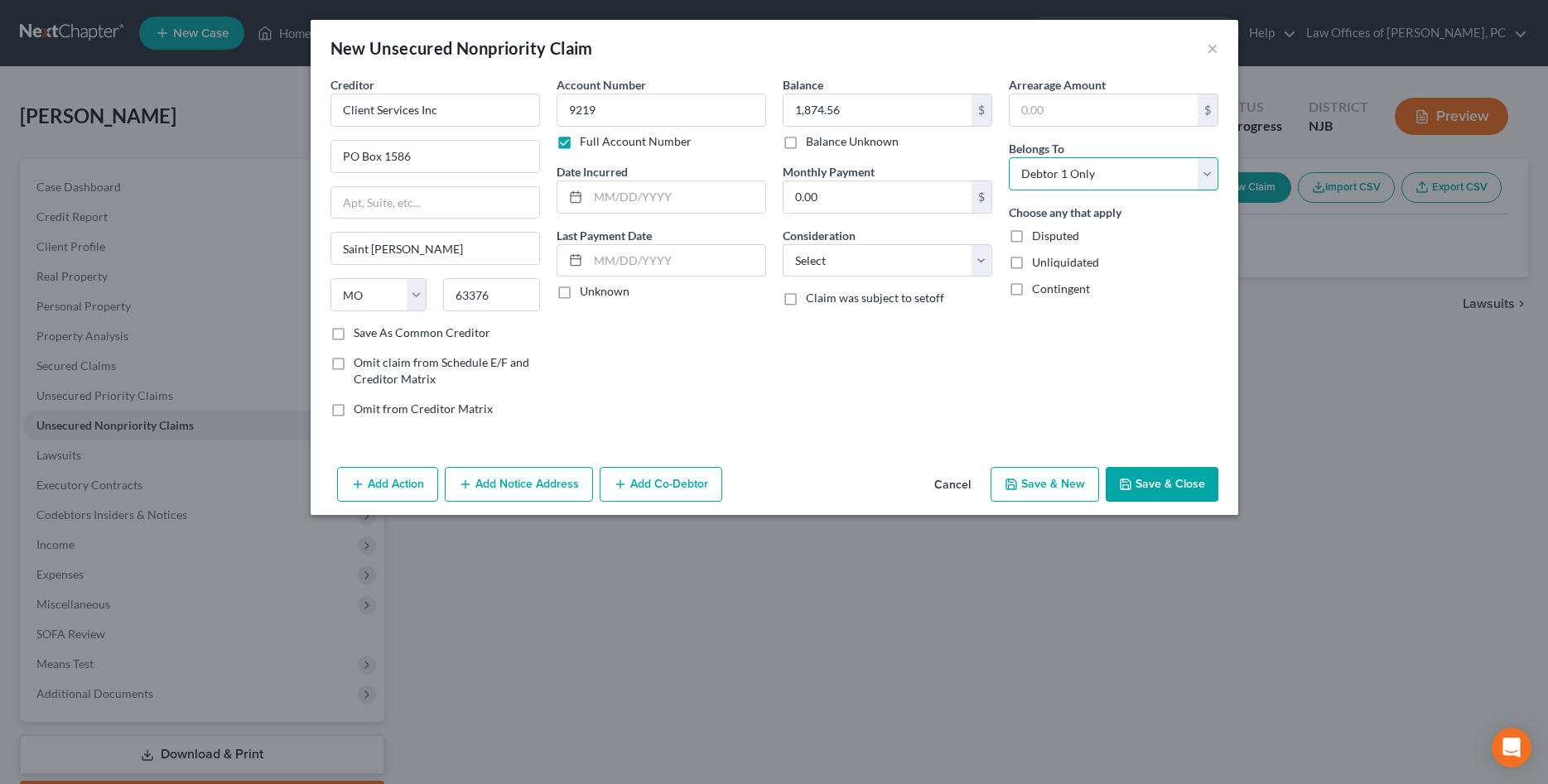
select select "1"
click option "Debtor 2 Only" at bounding box center [0, 0] width 0 height 0
click at [668, 353] on div "Account Number 9219 Full Account Number Date Incurred Last Payment Date Unknown" at bounding box center [661, 253] width 226 height 355
click at [633, 487] on button "Add Co-Debtor" at bounding box center [660, 484] width 123 height 35
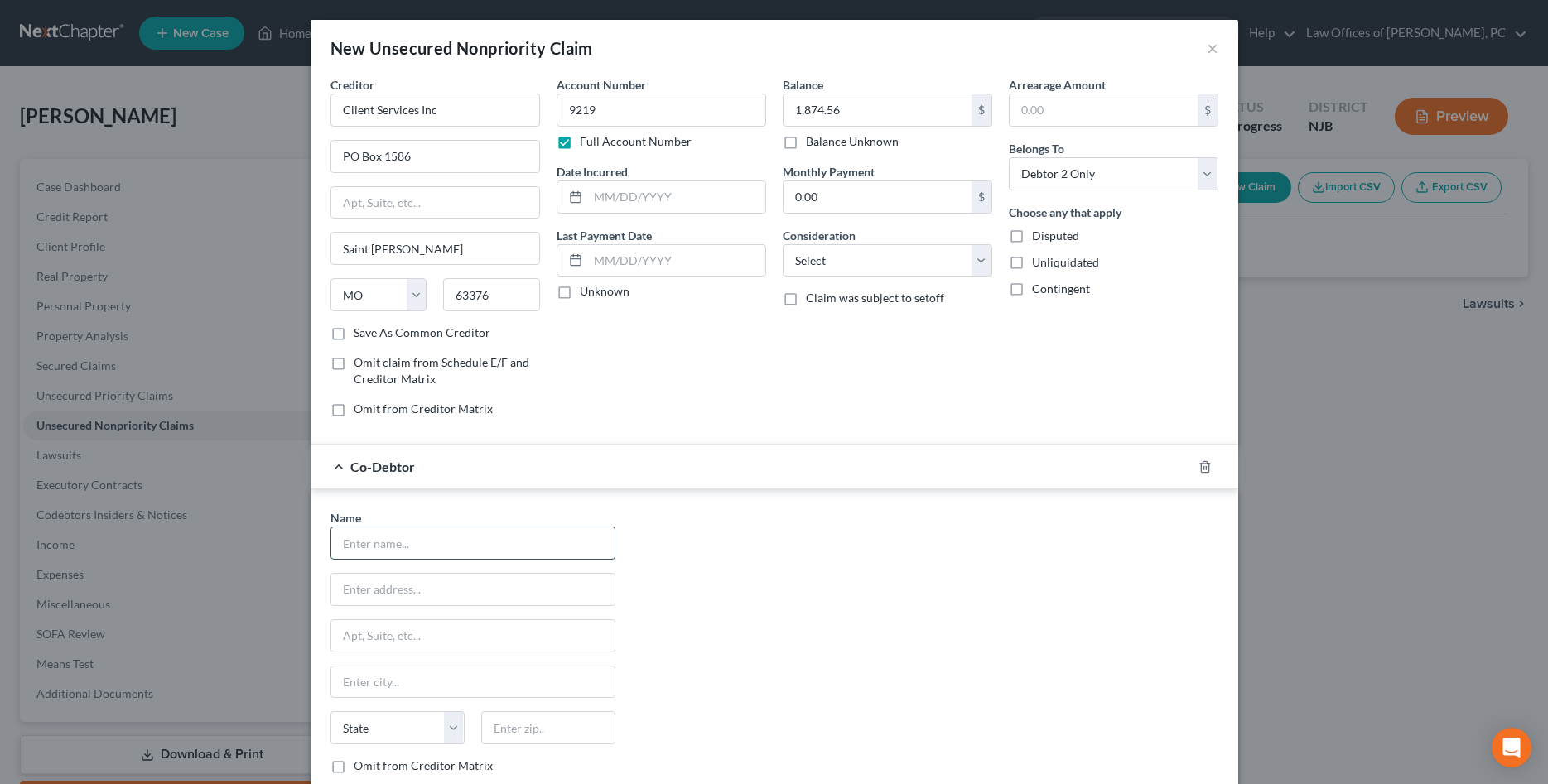
click at [443, 544] on input "text" at bounding box center [472, 544] width 283 height 31
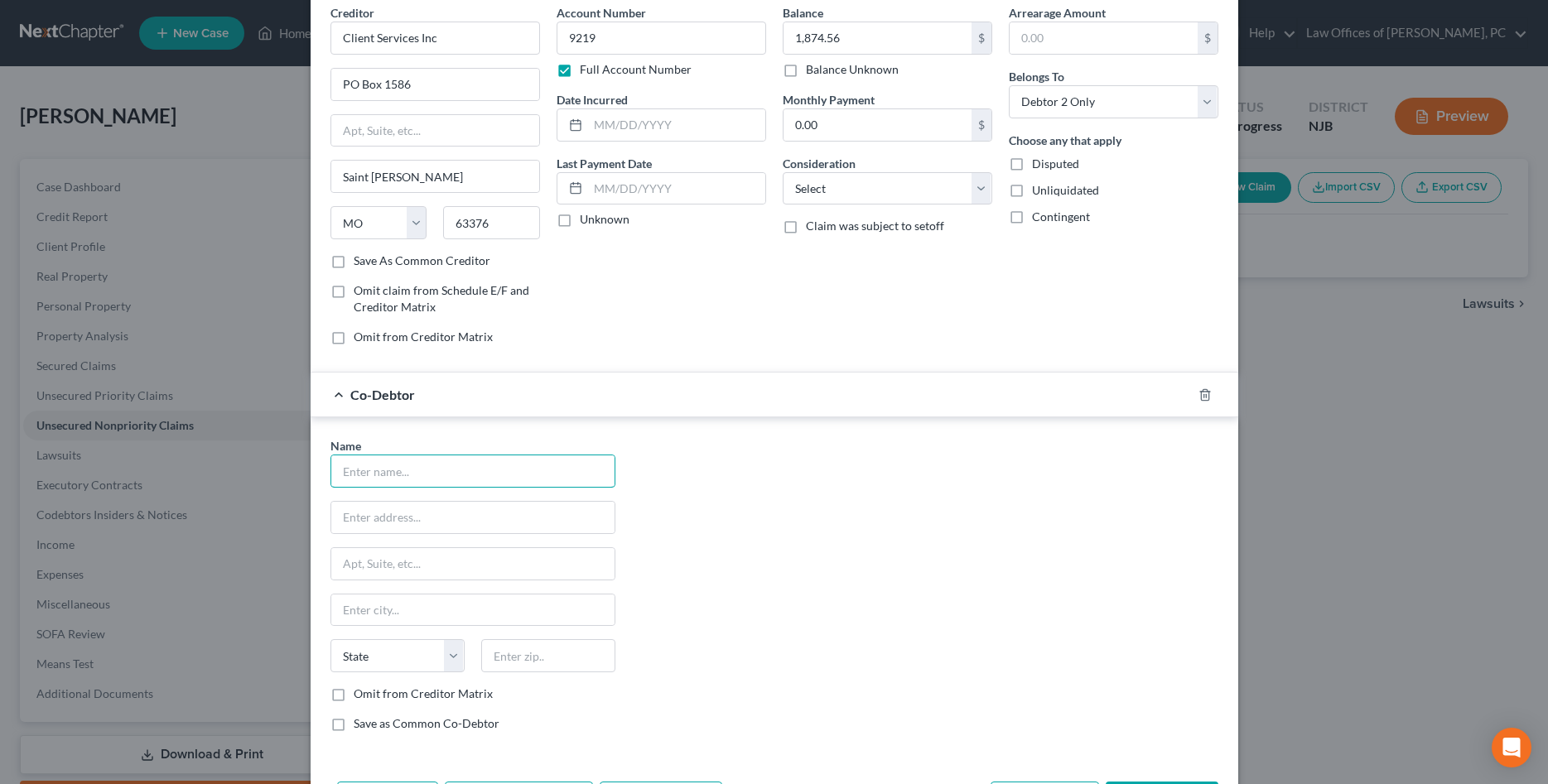
scroll to position [138, 0]
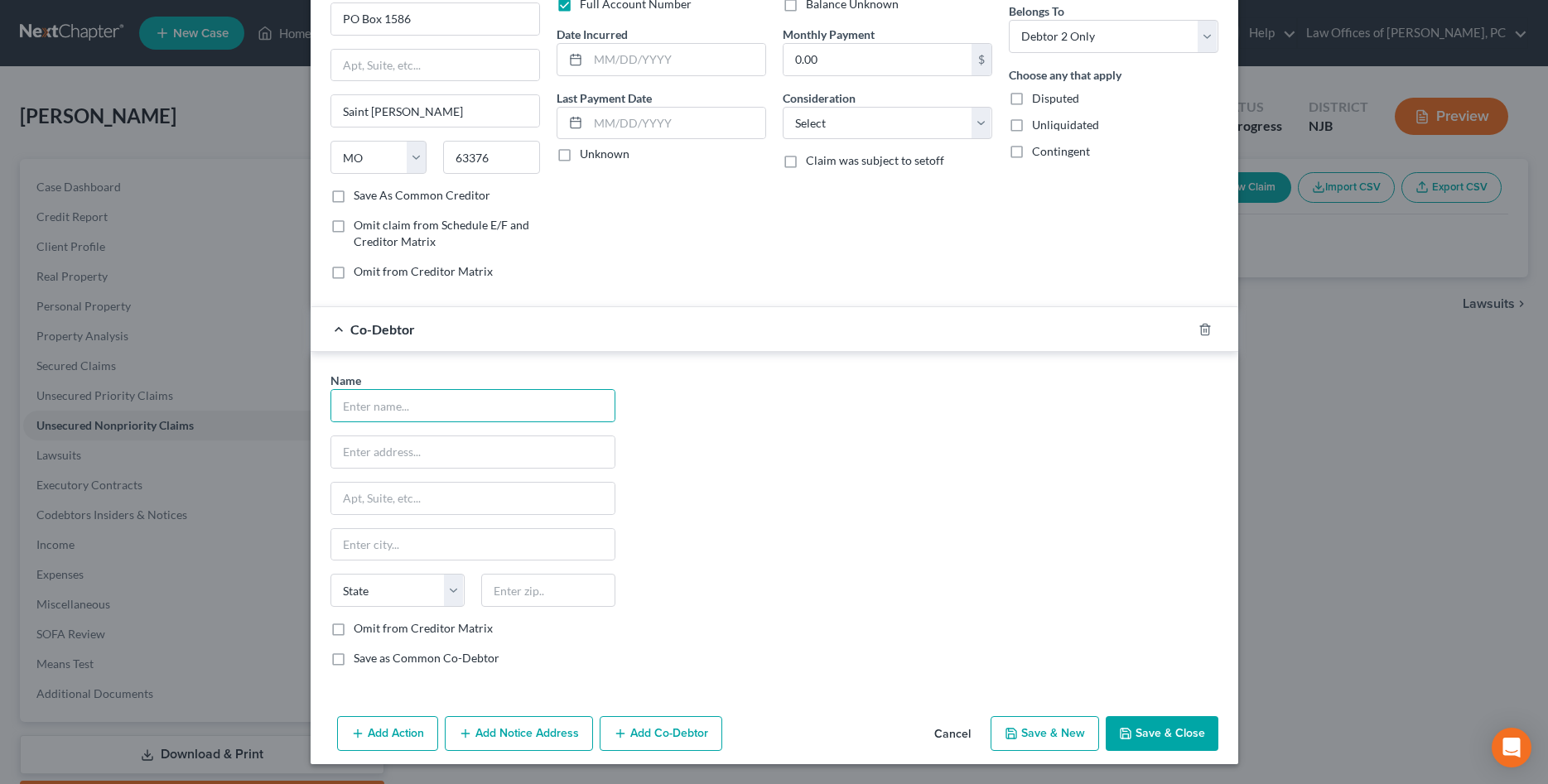
click at [335, 328] on div "Co-Debtor" at bounding box center [750, 329] width 881 height 44
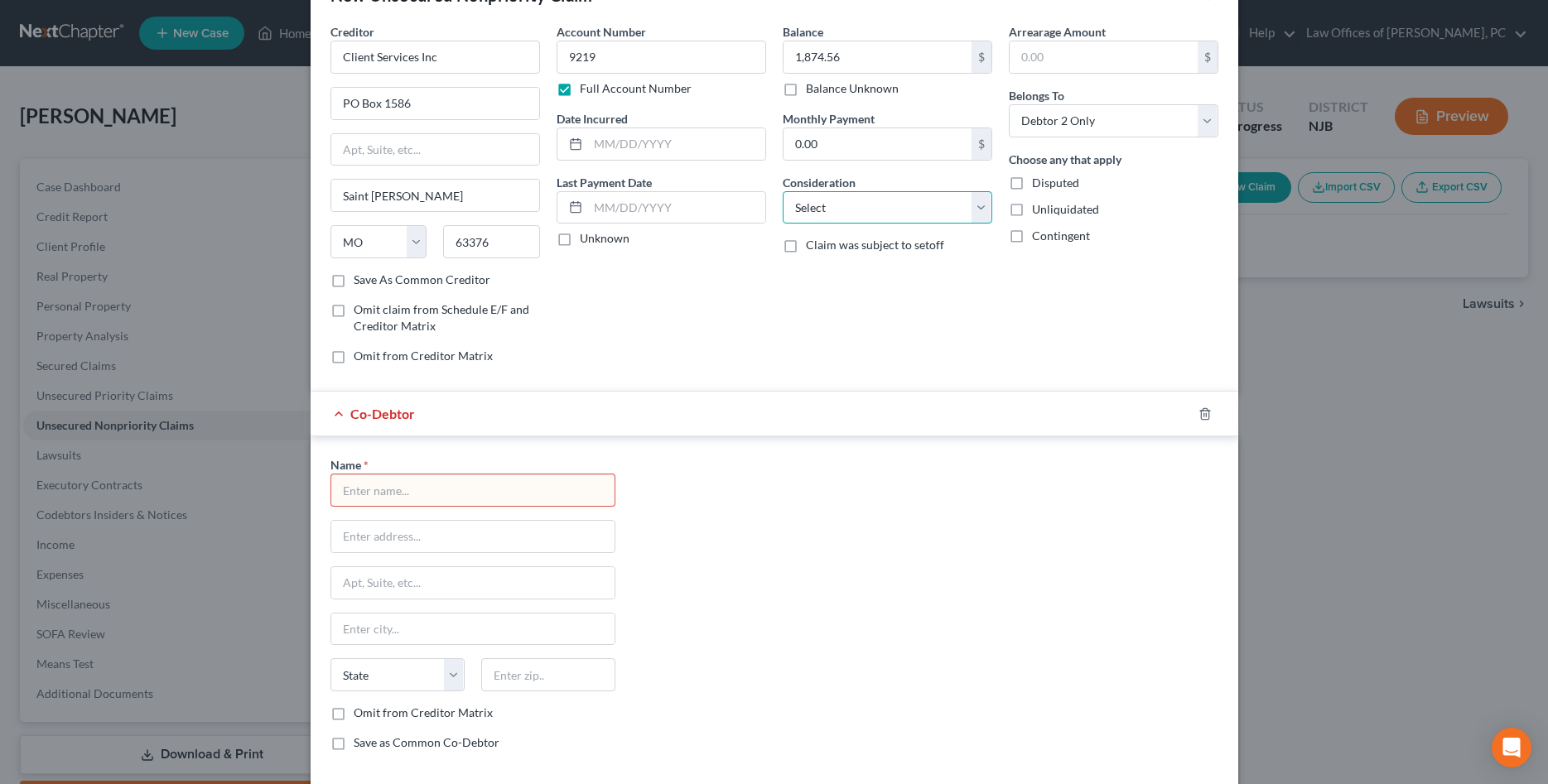
click at [782, 192] on select "Select Cable / Satellite Services Collection Agency Credit Card Debt Debt Couns…" at bounding box center [887, 208] width 210 height 33
select select "2"
click option "Credit Card Debt" at bounding box center [0, 0] width 0 height 0
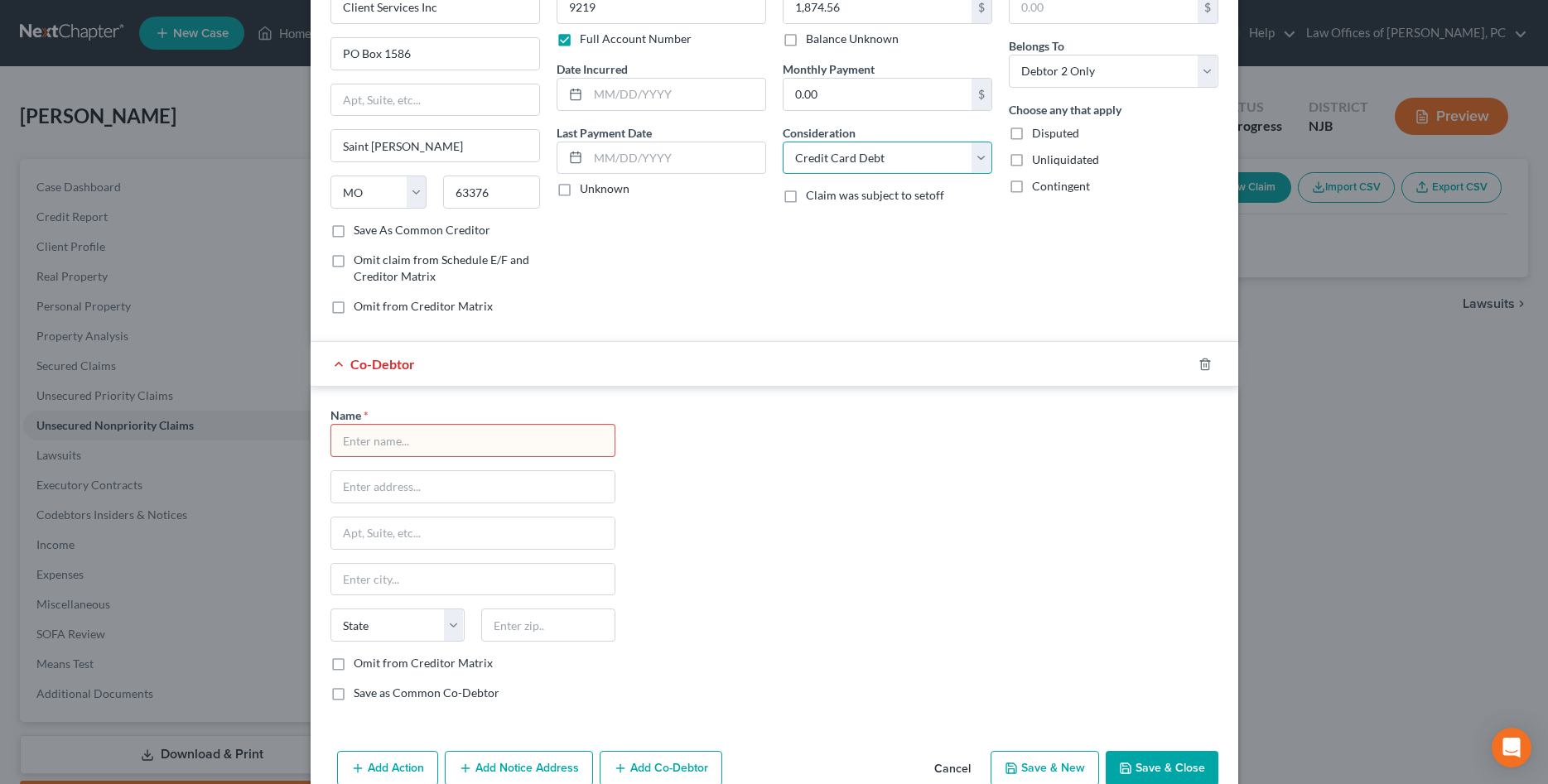
scroll to position [138, 0]
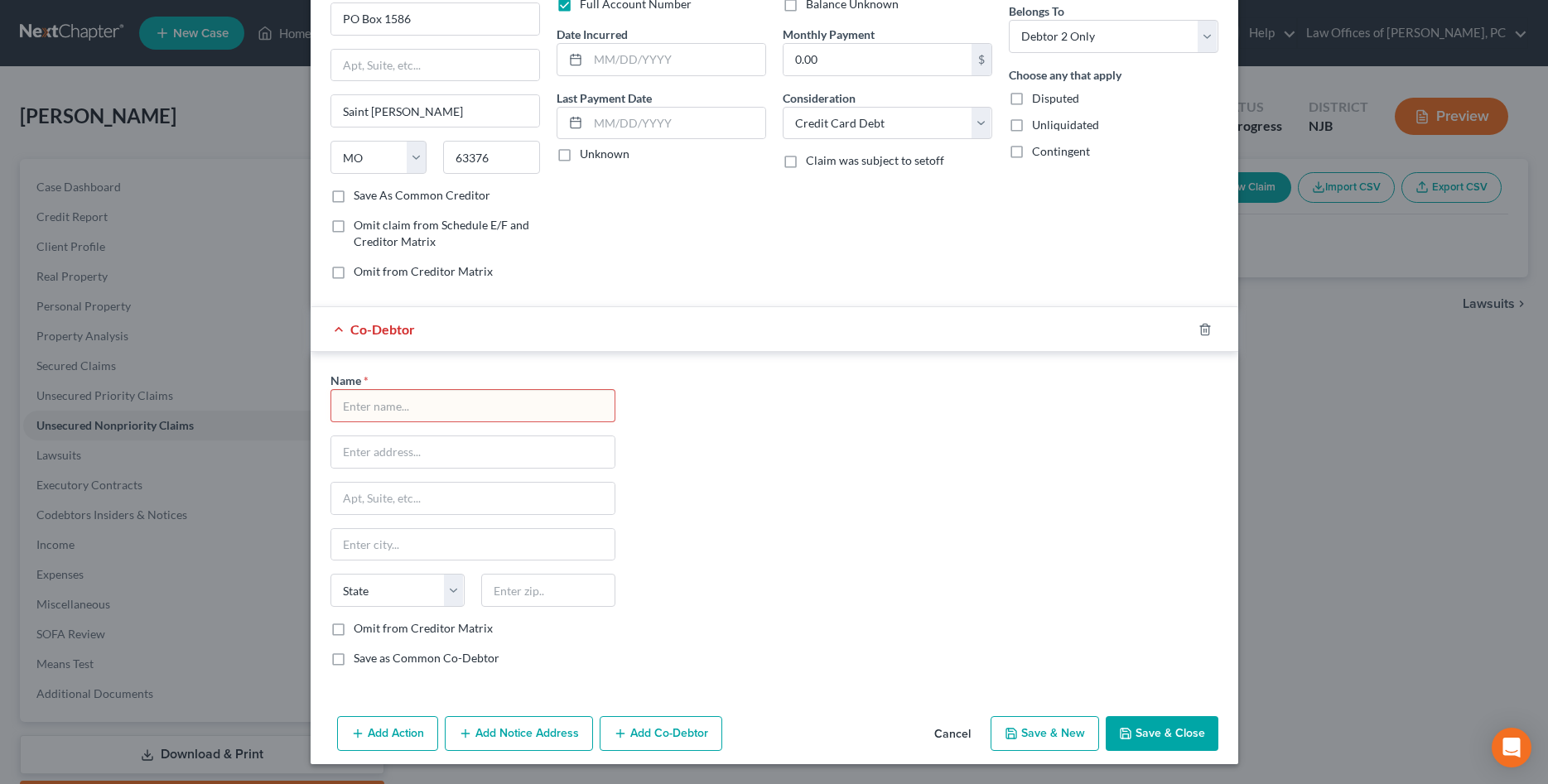
click at [1200, 322] on div at bounding box center [1214, 329] width 46 height 26
click at [1204, 327] on polyline "button" at bounding box center [1204, 327] width 10 height 0
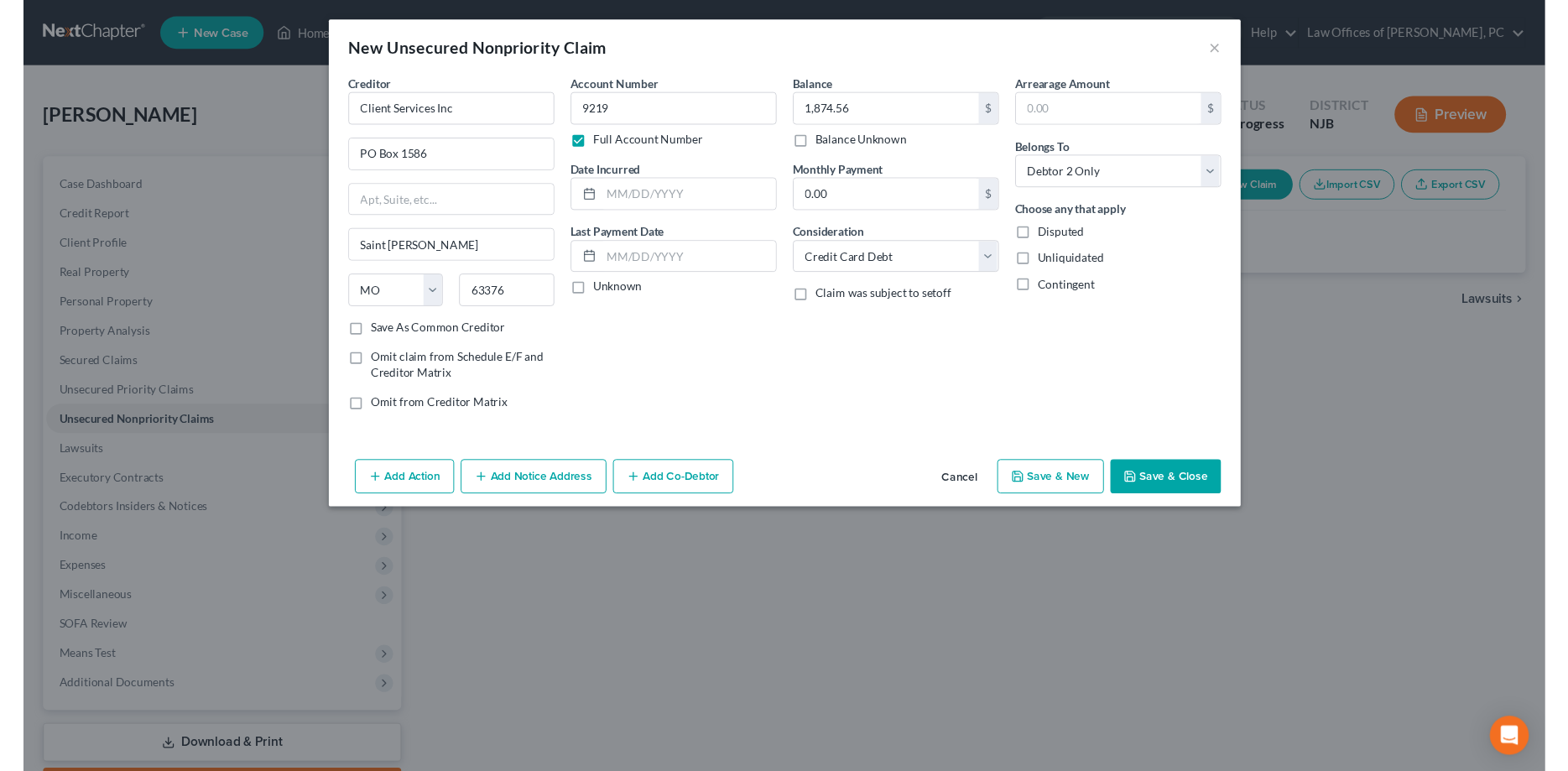
scroll to position [0, 0]
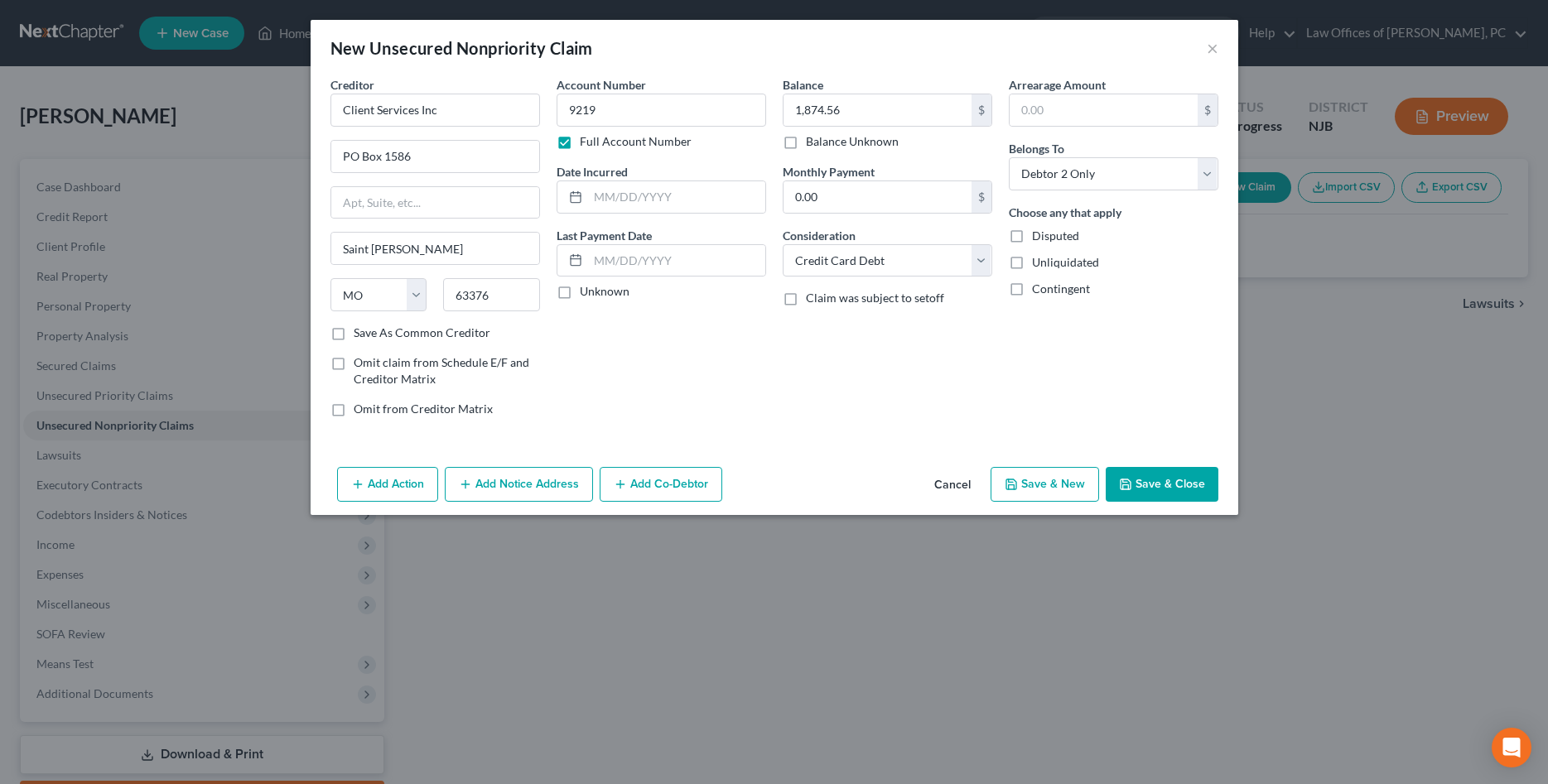
click at [1168, 486] on button "Save & Close" at bounding box center [1161, 484] width 112 height 35
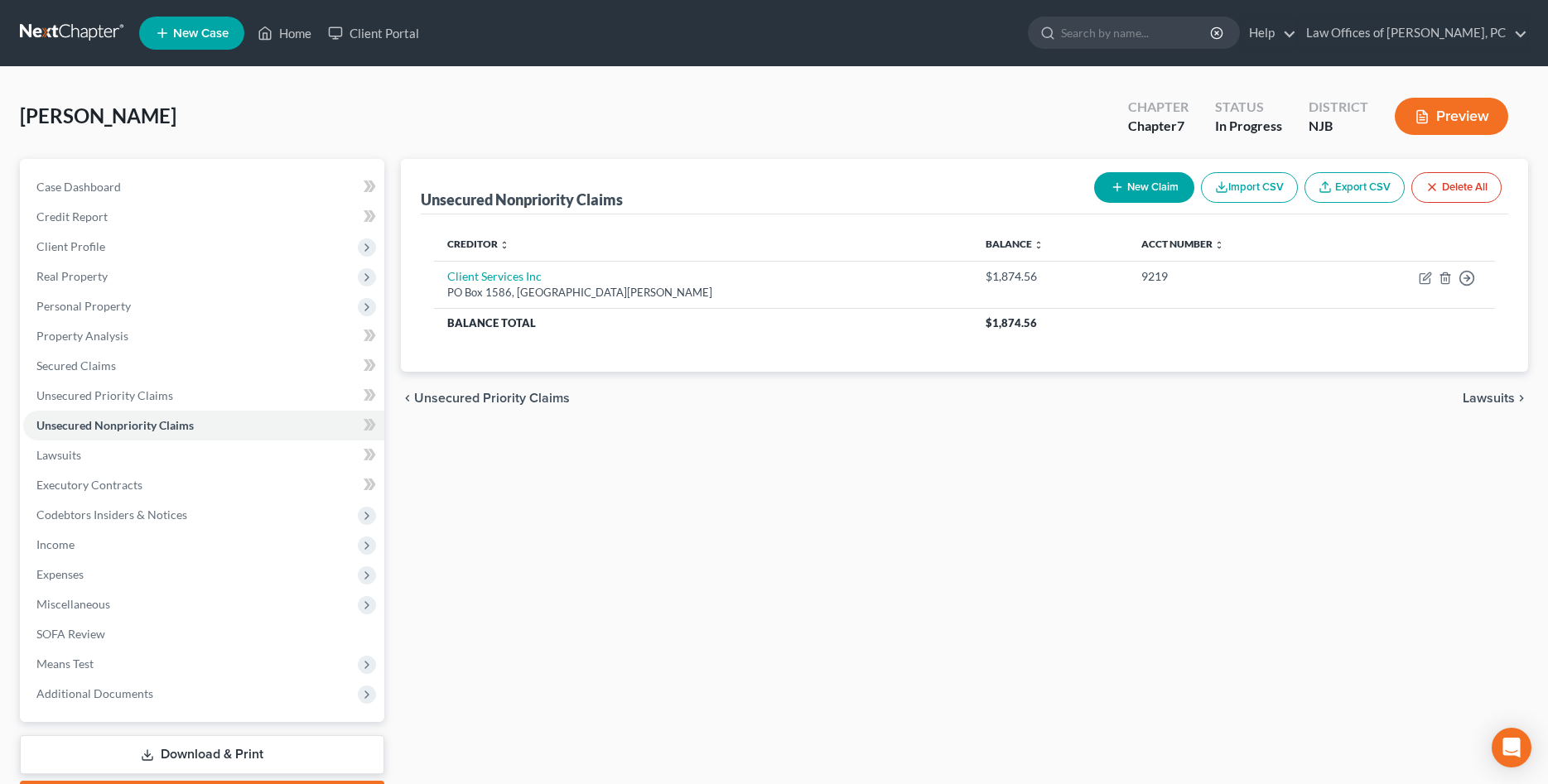
click at [1139, 190] on button "New Claim" at bounding box center [1144, 187] width 100 height 30
select select "0"
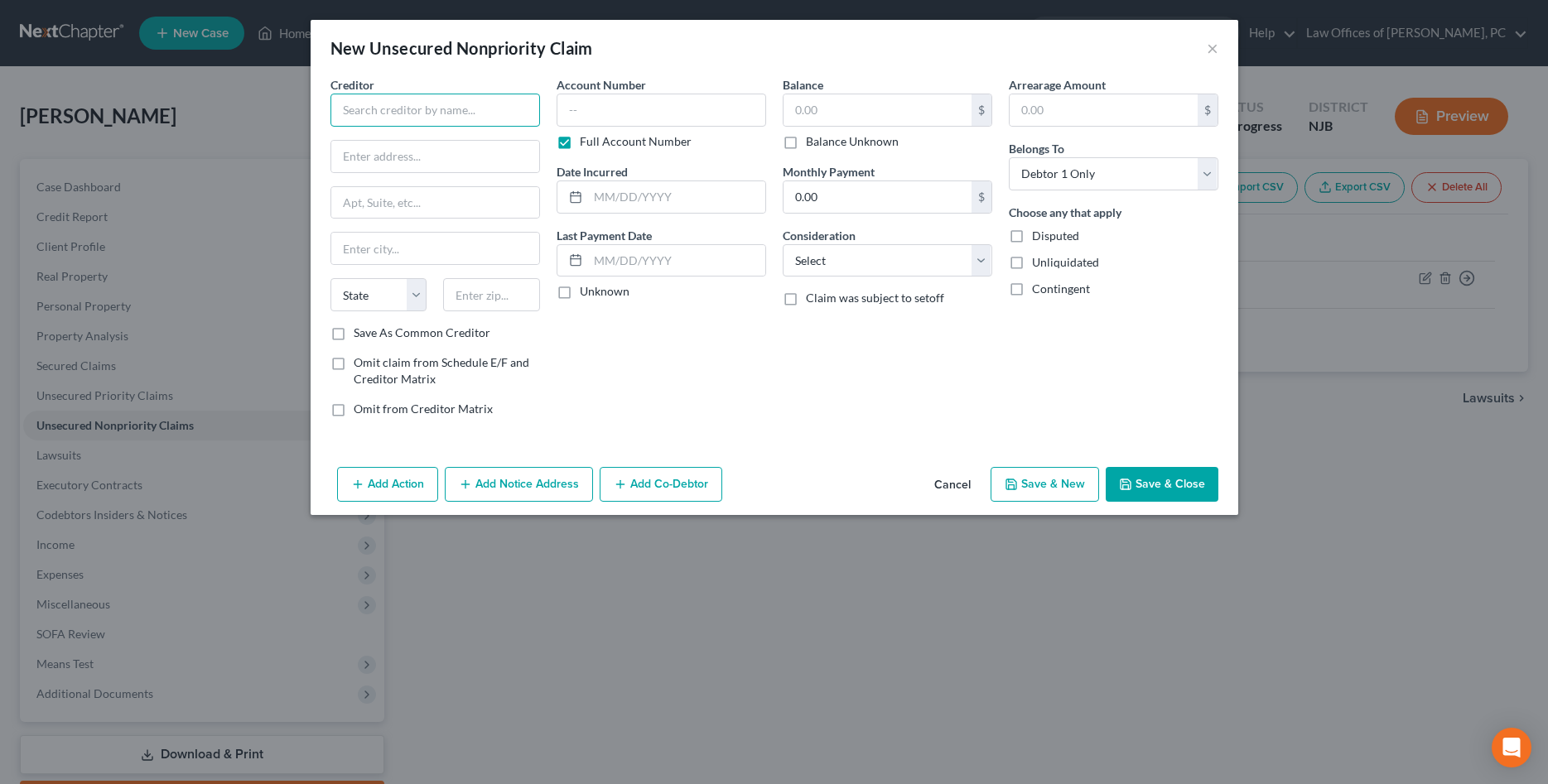
click at [407, 115] on input "text" at bounding box center [435, 110] width 210 height 33
type input "Faloni Law Group, LLC"
click at [420, 159] on input "text" at bounding box center [435, 157] width 208 height 31
type input "425 Eagle Rock Ave"
type input "Suite 404"
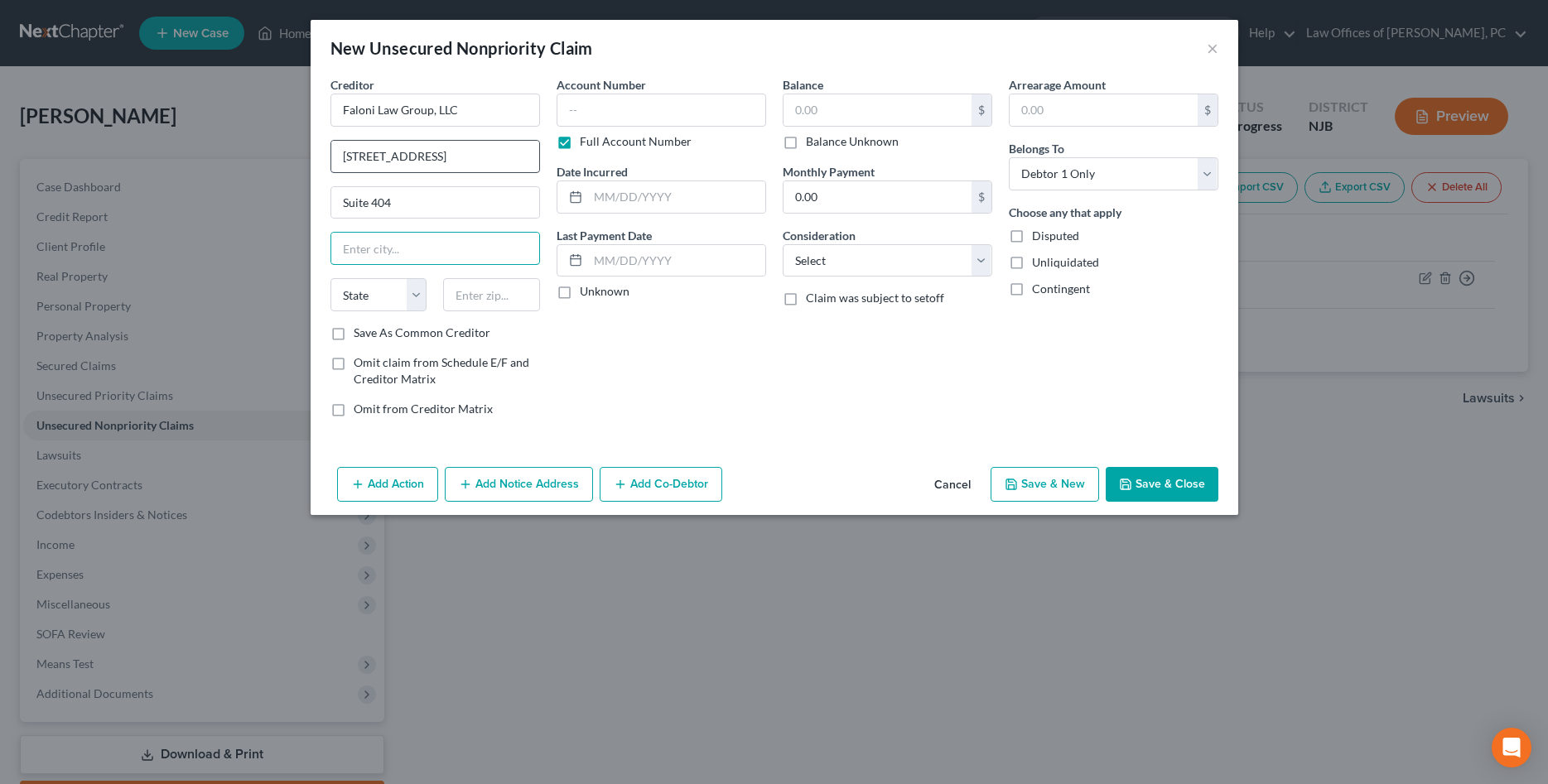
type input "o"
type input "Roseland"
select select "33"
type input "07068"
click at [562, 113] on input "text" at bounding box center [661, 110] width 210 height 33
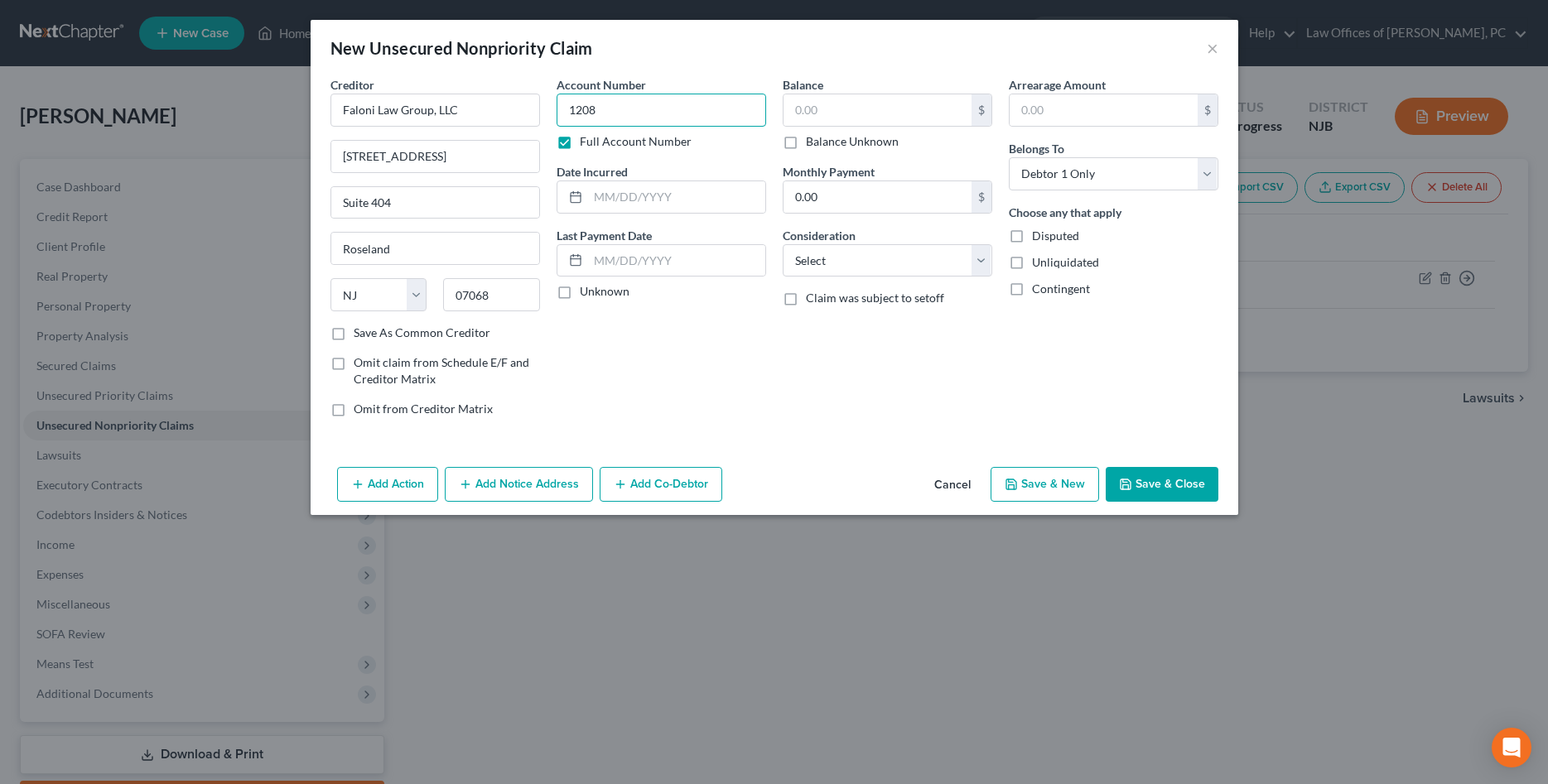
type input "1208"
click at [579, 143] on label "Full Account Number" at bounding box center [635, 141] width 112 height 17
click at [586, 143] on input "Full Account Number" at bounding box center [591, 139] width 10 height 10
click at [810, 117] on input "text" at bounding box center [877, 110] width 188 height 31
type input "2,617.36"
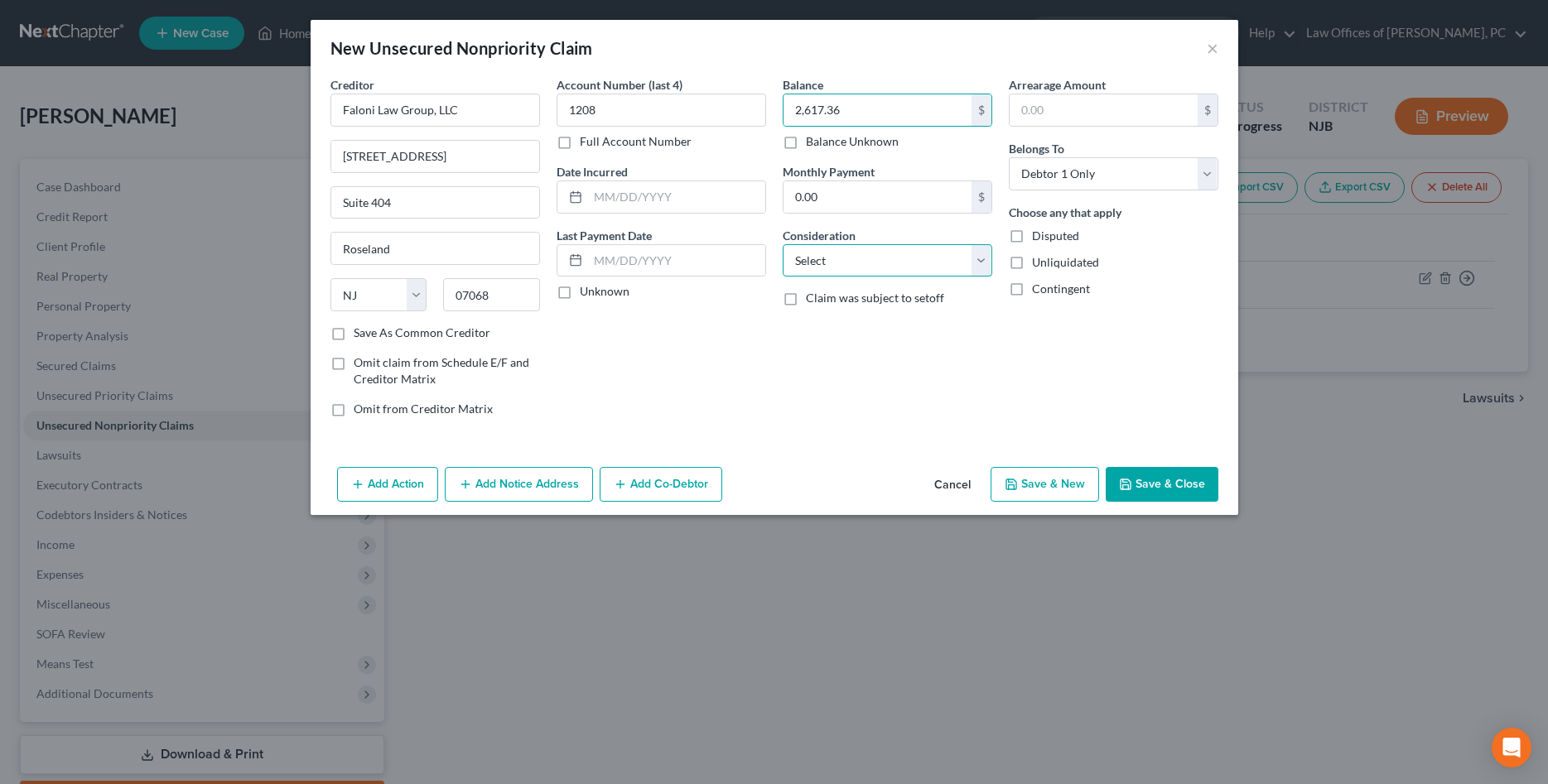
click at [782, 244] on select "Select Cable / Satellite Services Collection Agency Credit Card Debt Debt Couns…" at bounding box center [887, 260] width 210 height 33
select select "1"
click option "Collection Agency" at bounding box center [0, 0] width 0 height 0
click at [1133, 480] on button "Save & Close" at bounding box center [1161, 484] width 112 height 35
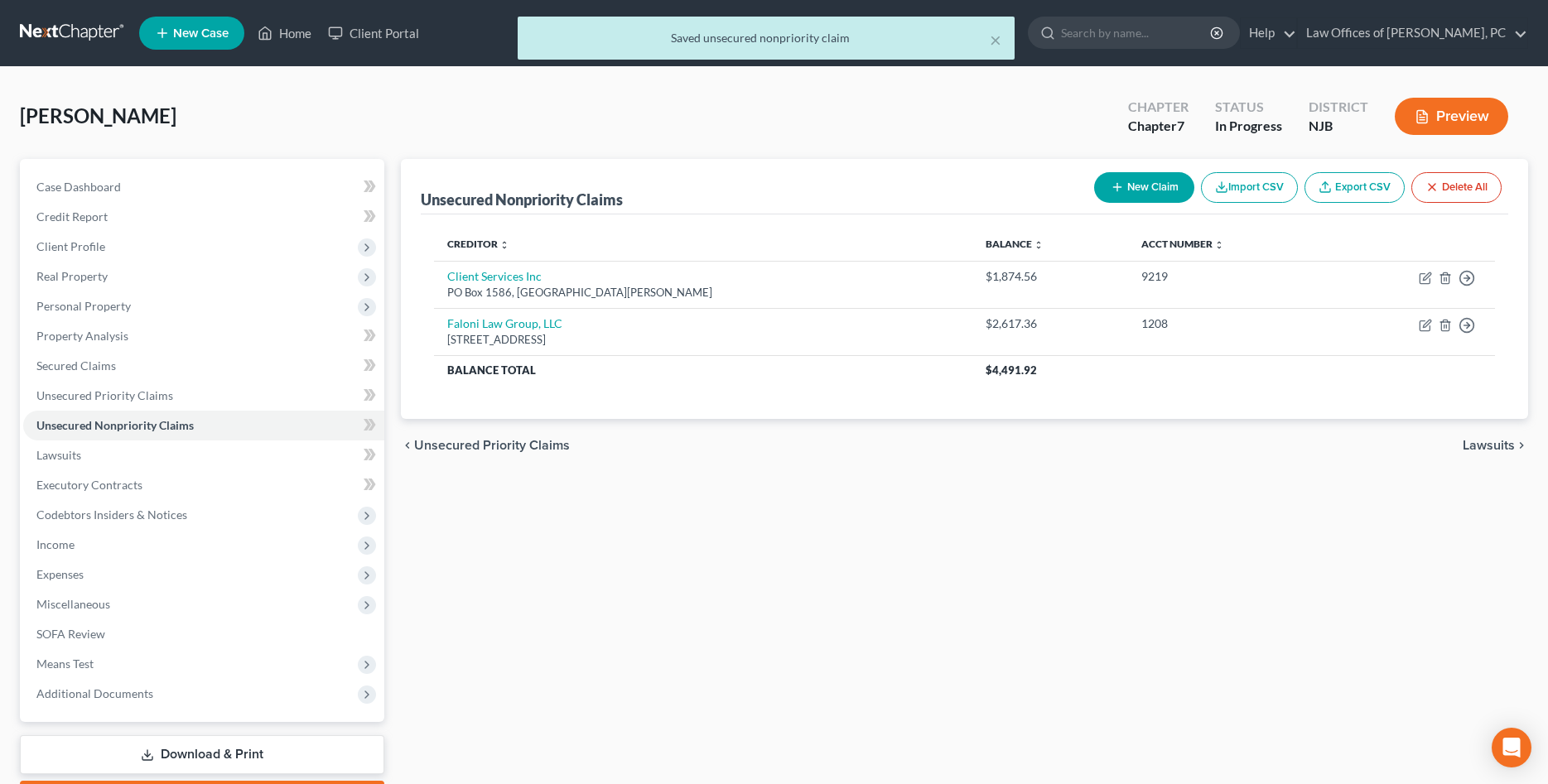
click at [697, 121] on div "Del Rossi, Nicholas Upgraded Chapter Chapter 7 Status In Progress District NJB …" at bounding box center [774, 123] width 1508 height 72
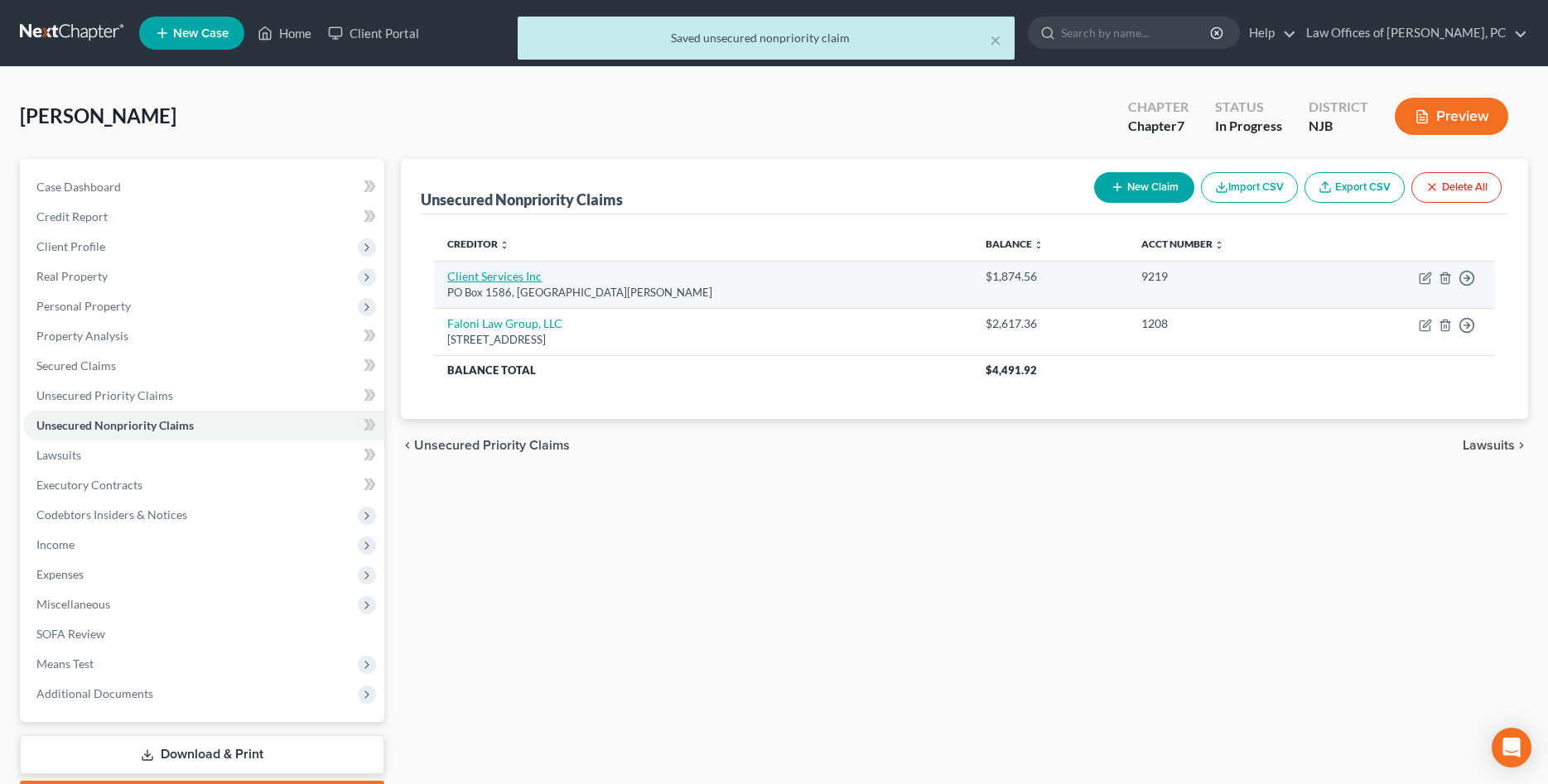
click at [508, 279] on link "Client Services Inc" at bounding box center [494, 276] width 94 height 14
select select "26"
select select "2"
select select "1"
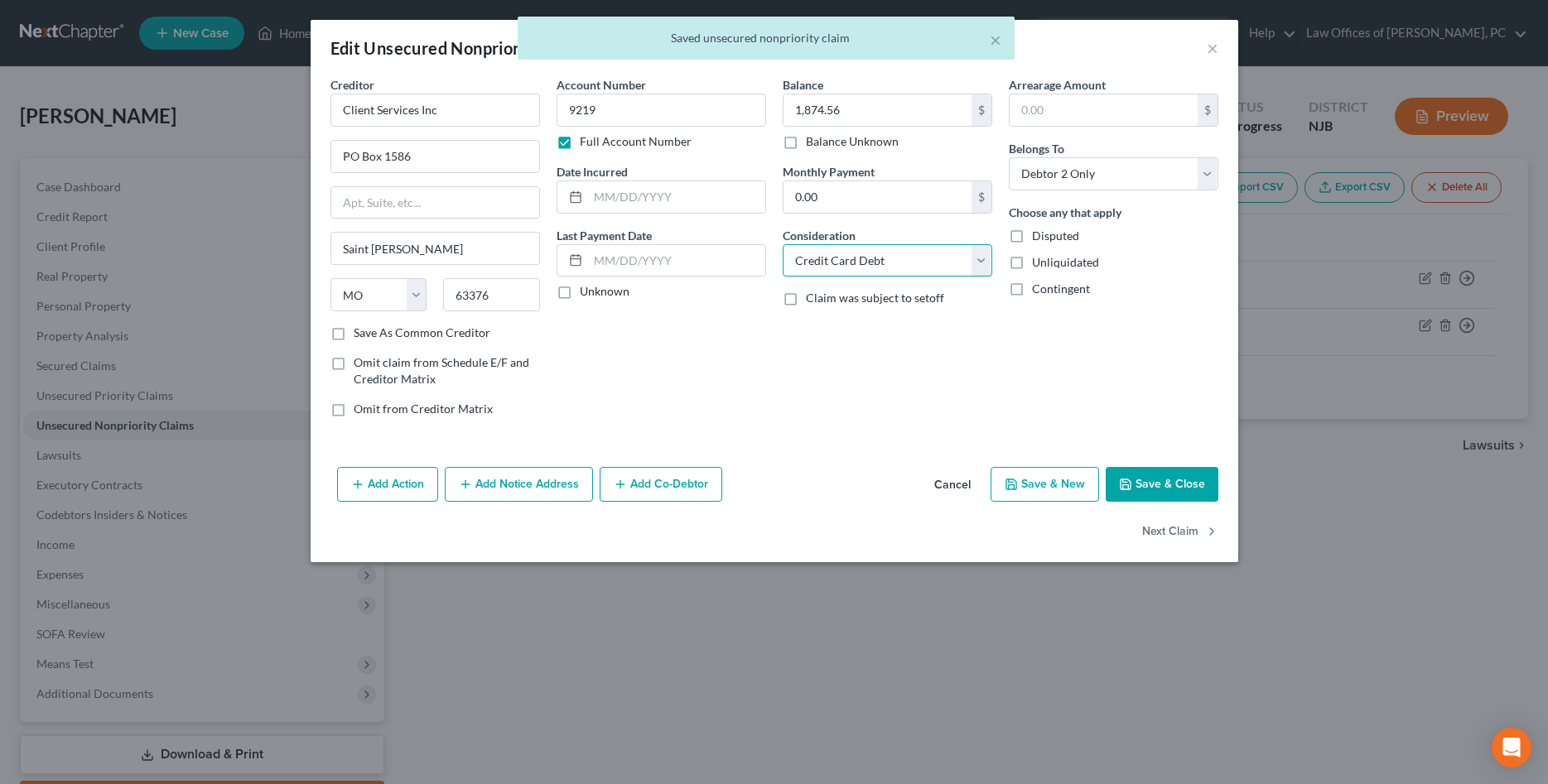
click at [782, 244] on select "Select Cable / Satellite Services Collection Agency Credit Card Debt Debt Couns…" at bounding box center [887, 260] width 210 height 33
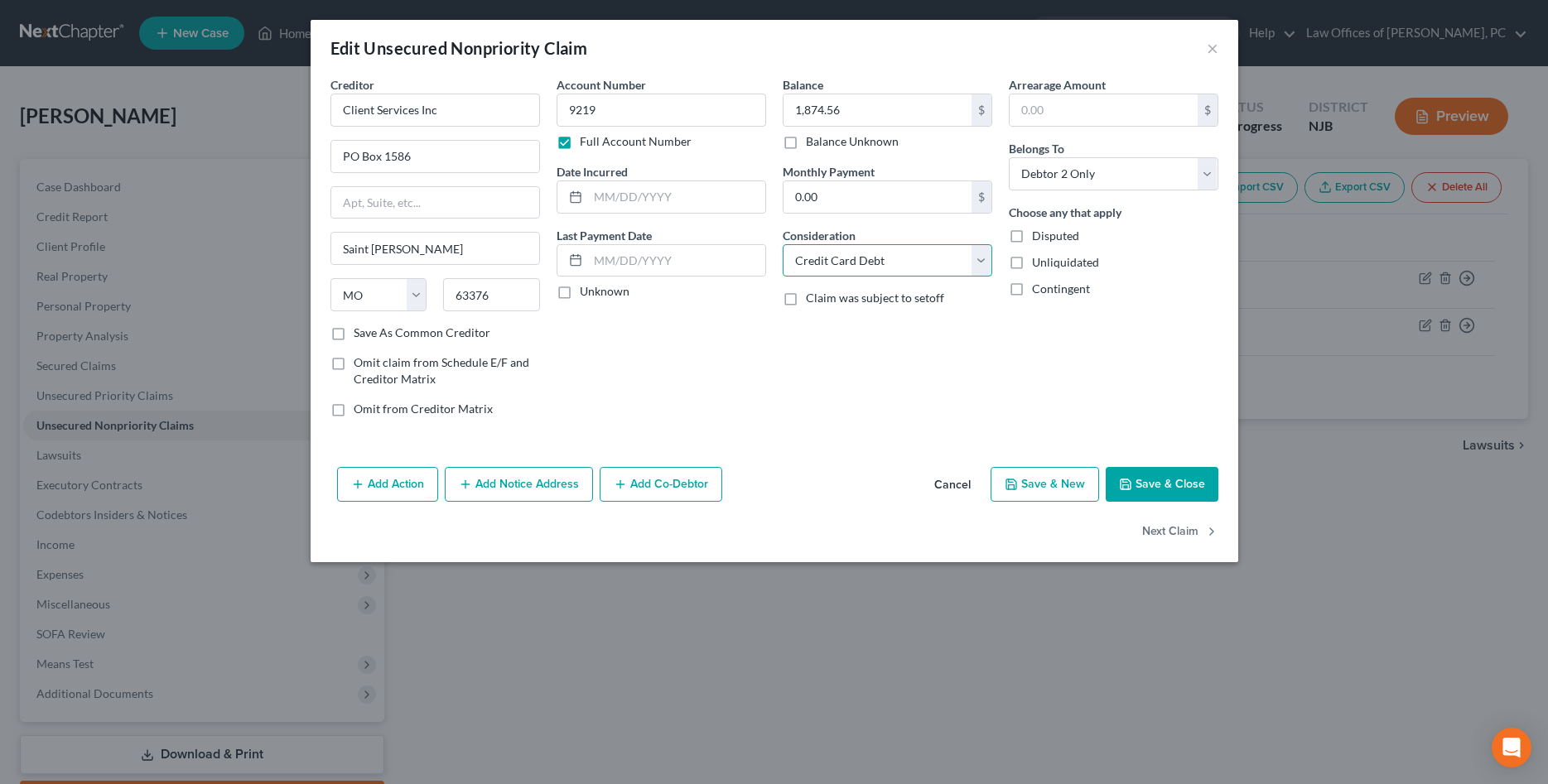
select select "1"
click option "Collection Agency" at bounding box center [0, 0] width 0 height 0
click at [1140, 490] on button "Save & Close" at bounding box center [1161, 484] width 112 height 35
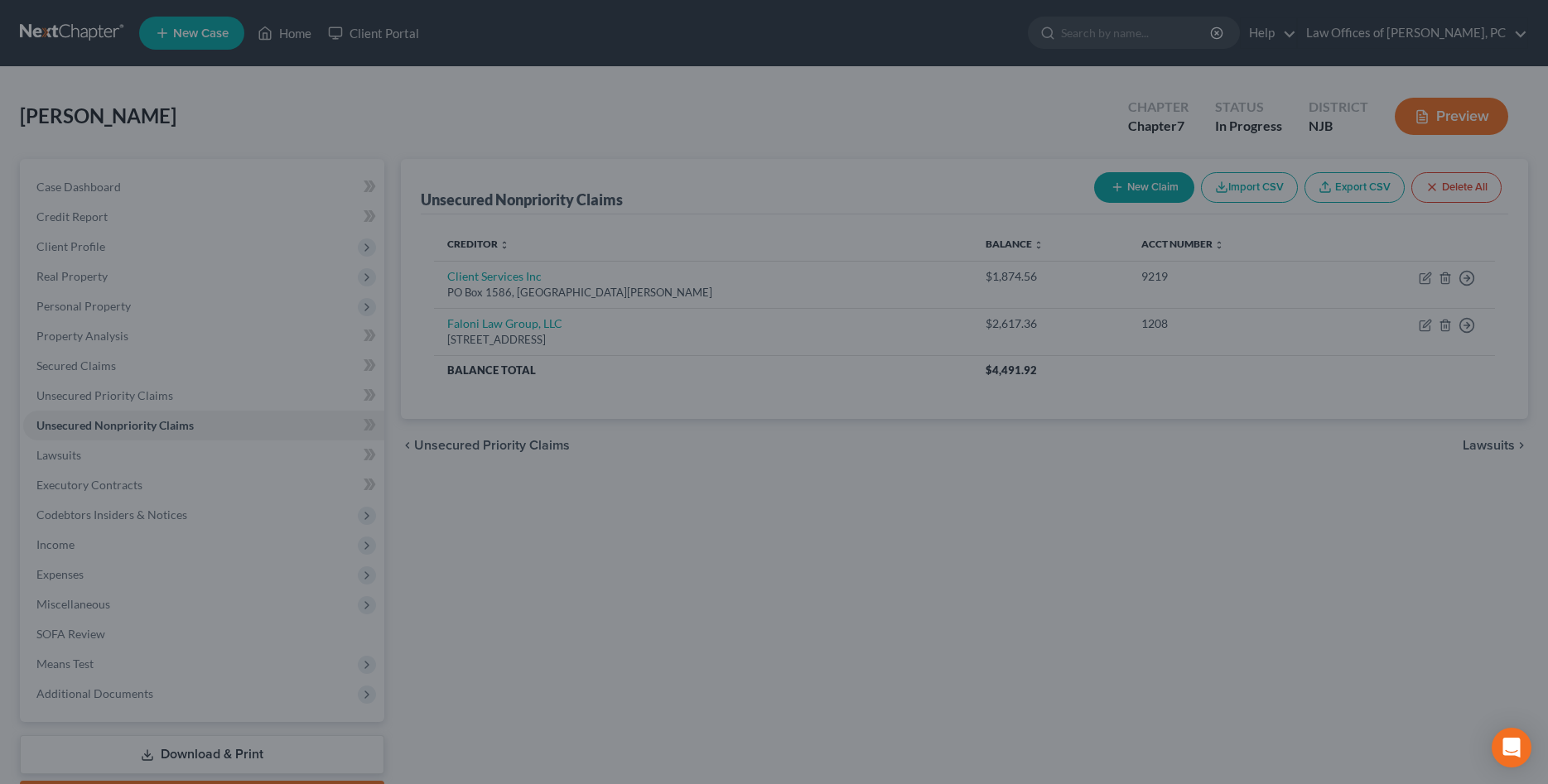
type input "0"
